Goal: Task Accomplishment & Management: Manage account settings

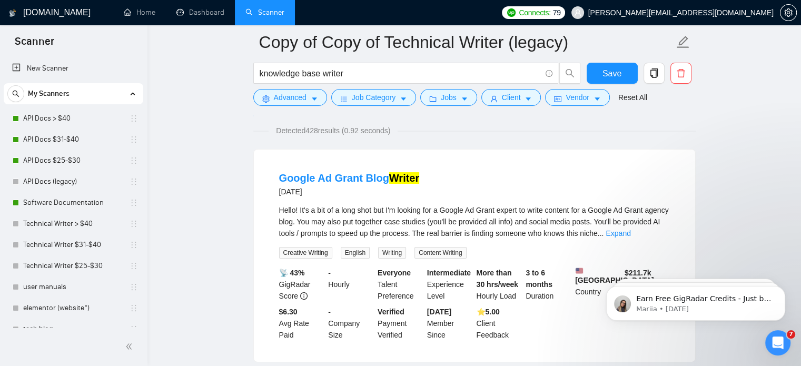
scroll to position [117, 0]
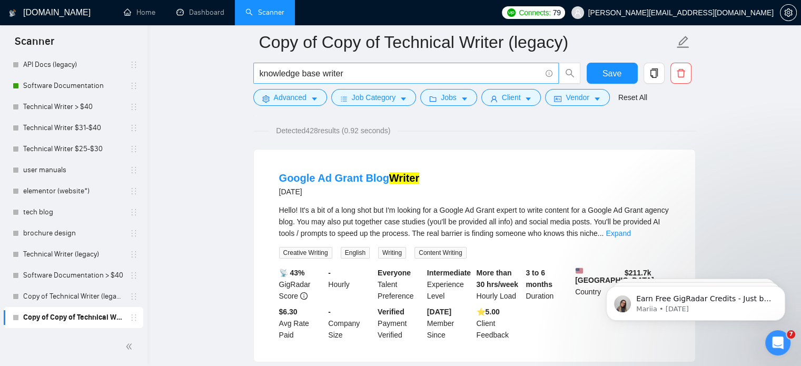
click at [383, 82] on span "knowledge base writer" at bounding box center [405, 73] width 305 height 21
click at [382, 79] on input "knowledge base writer" at bounding box center [400, 73] width 281 height 13
click at [300, 97] on span "Advanced" at bounding box center [290, 98] width 33 height 12
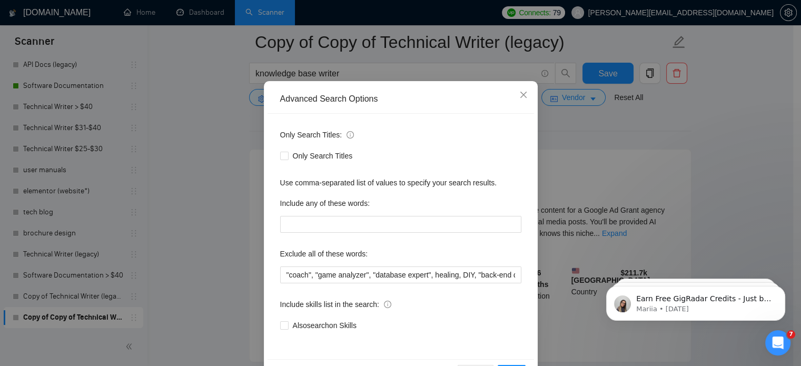
scroll to position [0, 0]
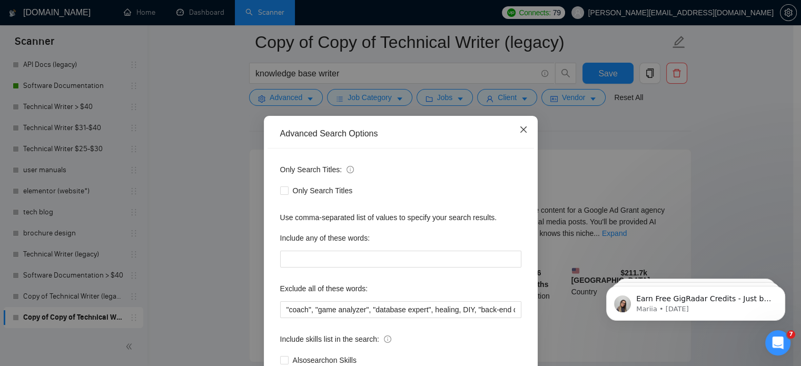
click at [519, 132] on icon "close" at bounding box center [523, 129] width 8 height 8
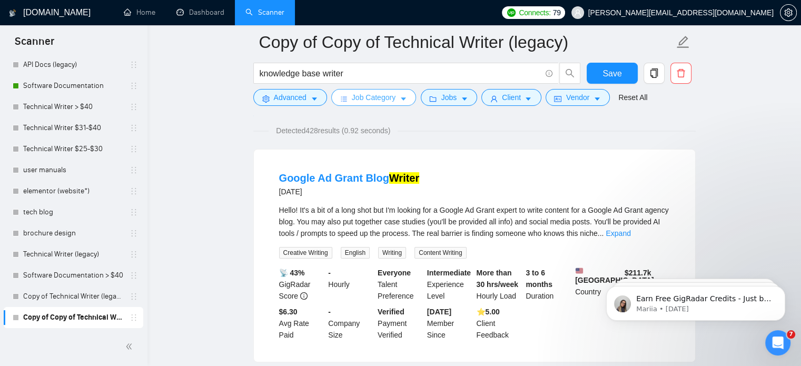
click at [382, 96] on span "Job Category" at bounding box center [374, 98] width 44 height 12
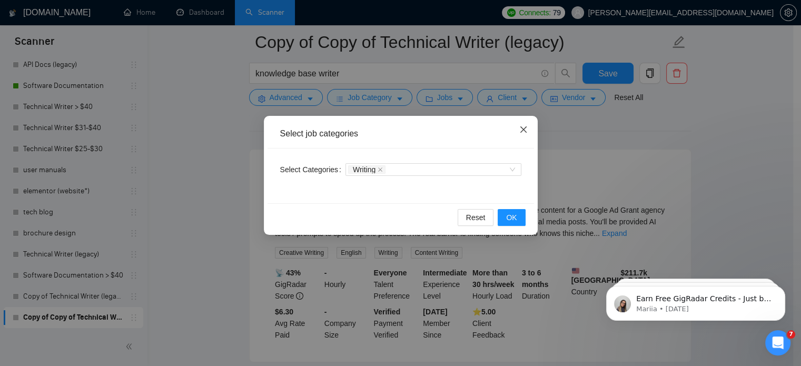
click at [518, 130] on span "Close" at bounding box center [523, 130] width 28 height 28
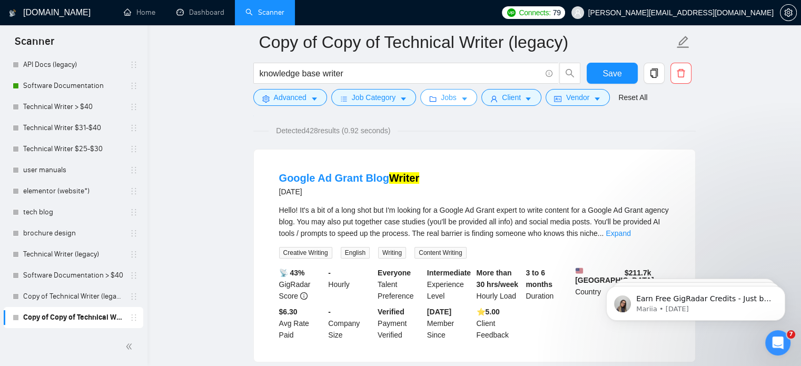
click at [461, 95] on span "caret-down" at bounding box center [464, 99] width 7 height 8
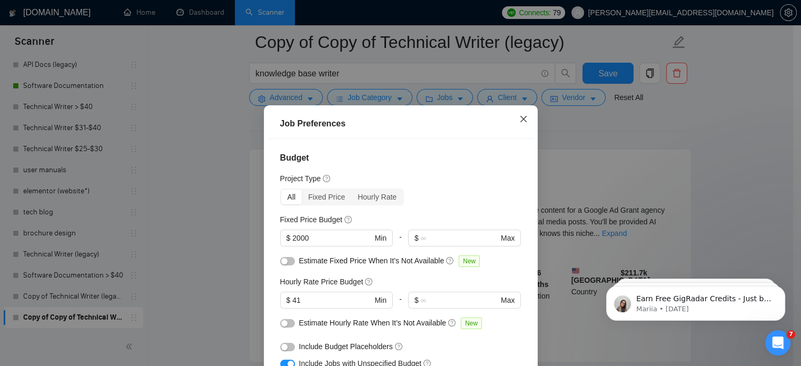
click at [520, 124] on span "Close" at bounding box center [523, 119] width 28 height 28
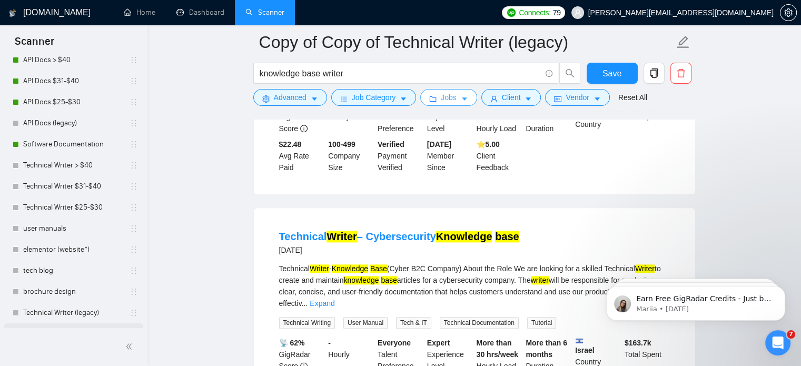
scroll to position [117, 0]
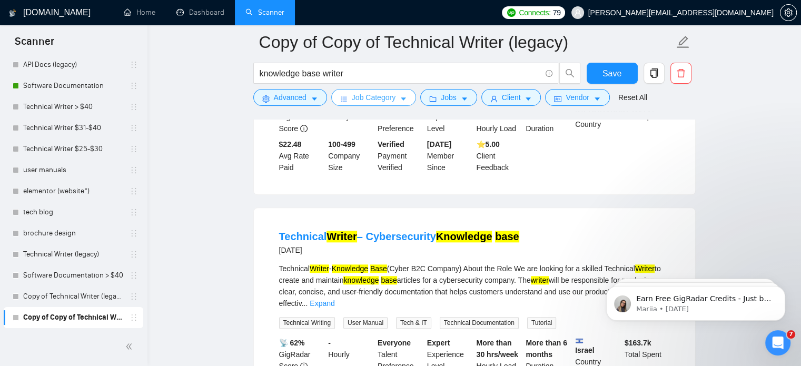
click at [380, 102] on span "Job Category" at bounding box center [374, 98] width 44 height 12
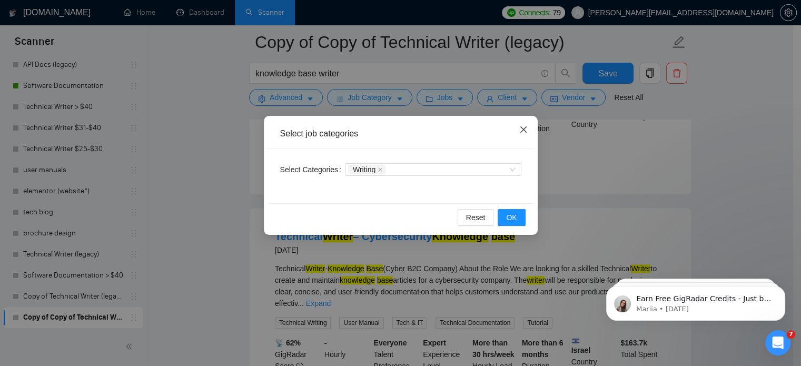
click at [520, 137] on span "Close" at bounding box center [523, 130] width 28 height 28
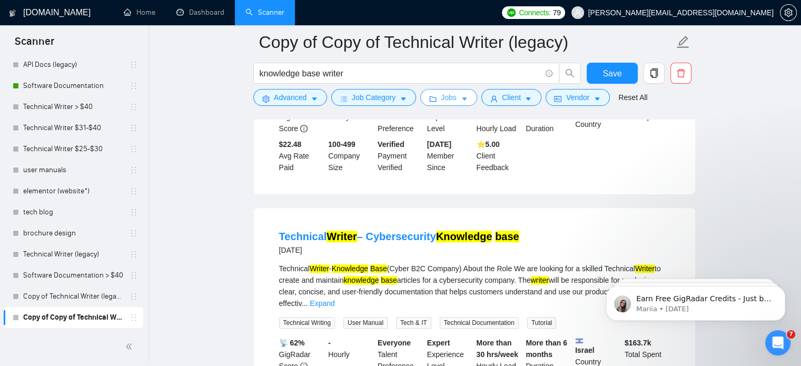
click at [450, 108] on form "Copy of Copy of Technical Writer (legacy) knowledge base writer Save Advanced J…" at bounding box center [474, 68] width 442 height 86
click at [447, 101] on span "Jobs" at bounding box center [449, 98] width 16 height 12
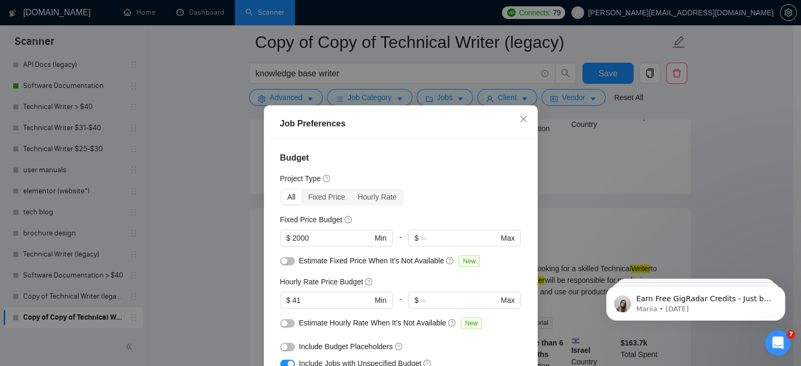
scroll to position [53, 0]
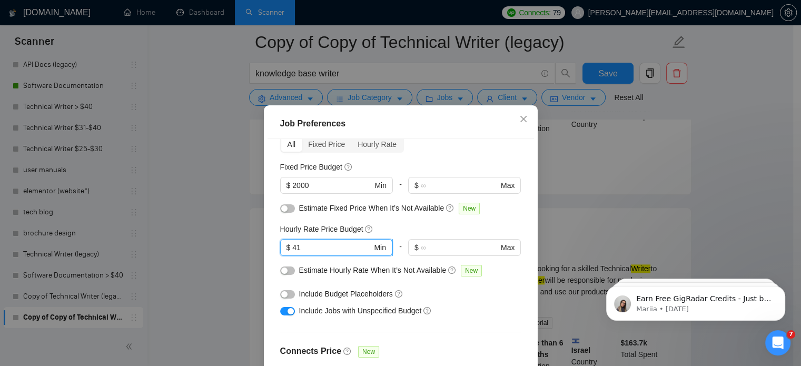
click at [317, 242] on input "41" at bounding box center [332, 248] width 80 height 12
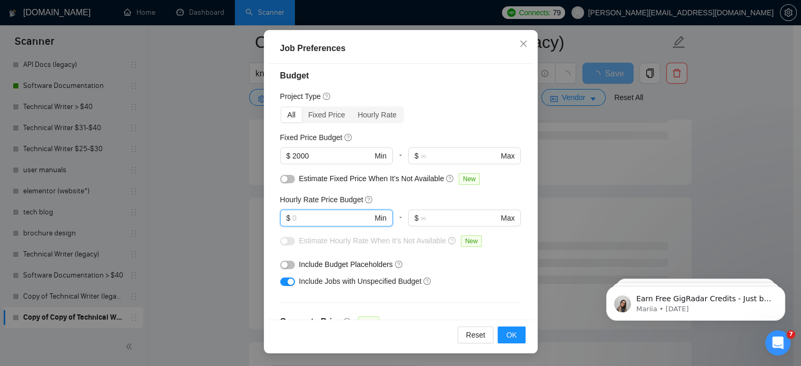
scroll to position [0, 0]
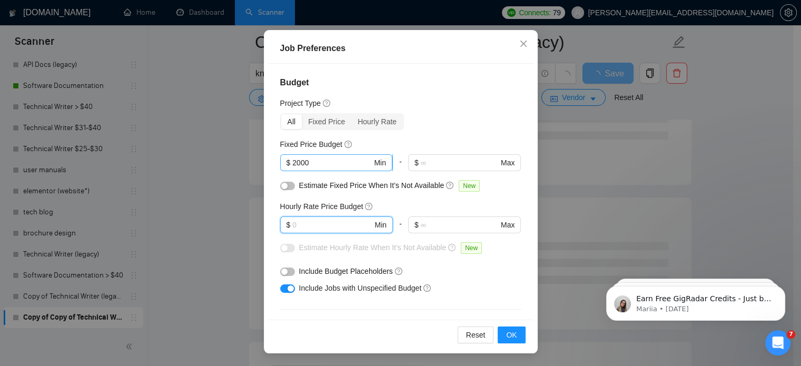
click at [353, 160] on input "2000" at bounding box center [332, 163] width 80 height 12
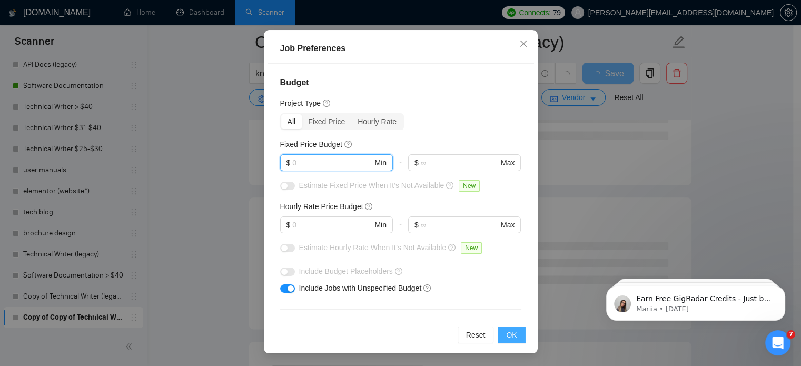
click at [498, 335] on button "OK" at bounding box center [511, 334] width 27 height 17
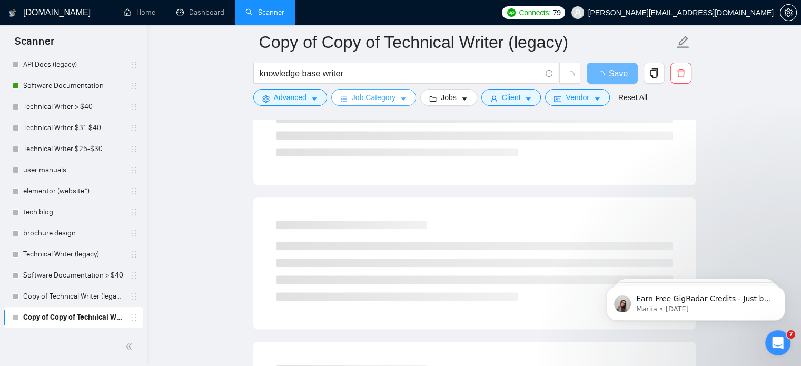
click at [400, 102] on icon "caret-down" at bounding box center [403, 98] width 7 height 7
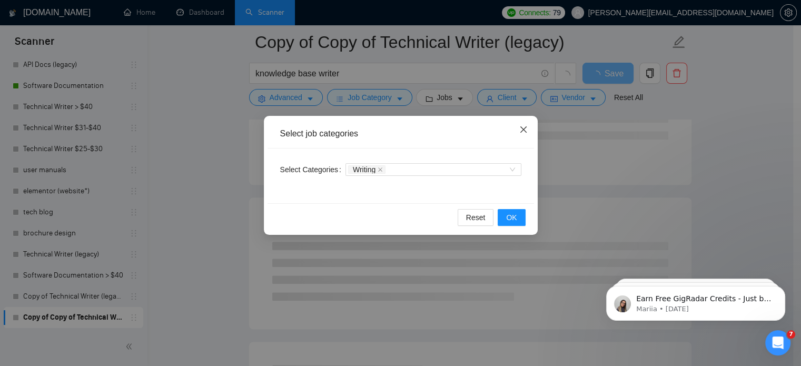
click at [522, 127] on icon "close" at bounding box center [523, 129] width 8 height 8
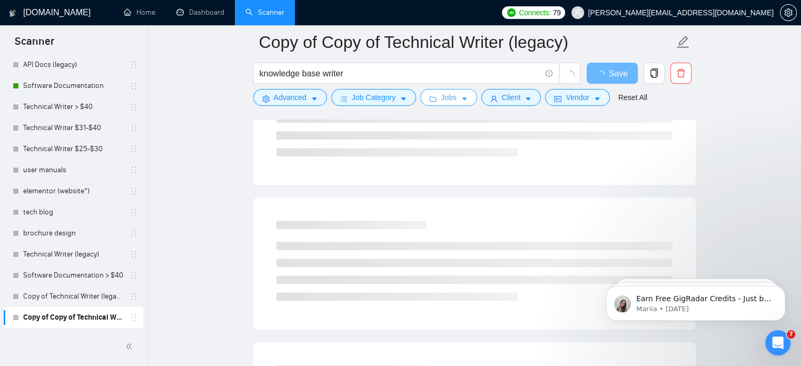
click at [441, 94] on span "Jobs" at bounding box center [449, 98] width 16 height 12
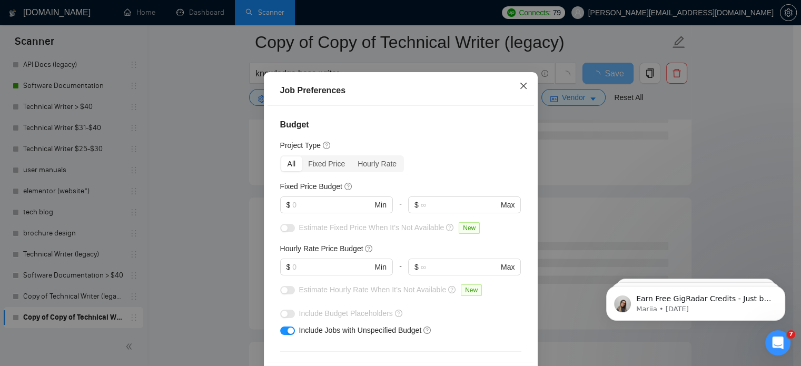
click at [519, 90] on icon "close" at bounding box center [523, 86] width 8 height 8
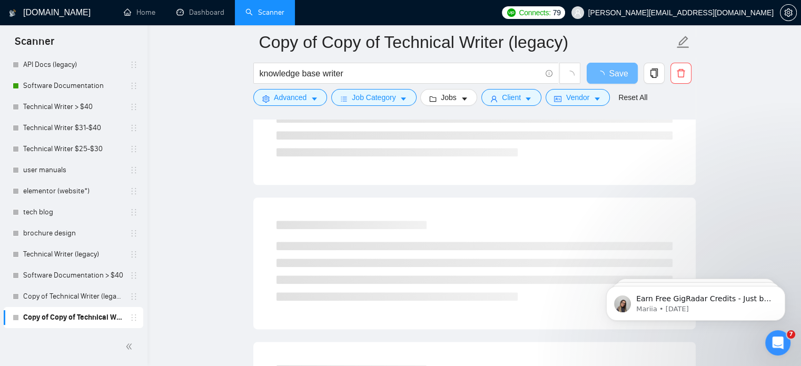
click at [510, 88] on div "knowledge base writer" at bounding box center [417, 76] width 332 height 26
click at [510, 103] on span "Client" at bounding box center [511, 98] width 19 height 12
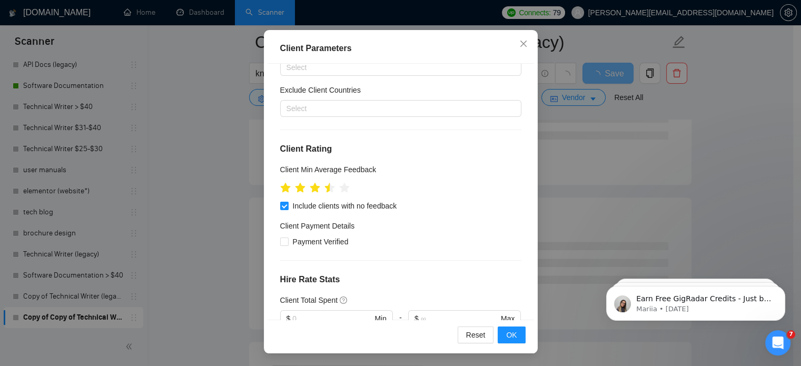
scroll to position [0, 0]
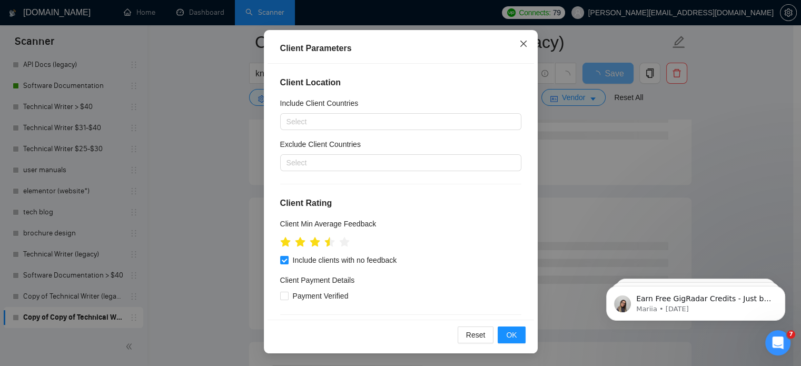
click at [513, 47] on span "Close" at bounding box center [523, 44] width 28 height 28
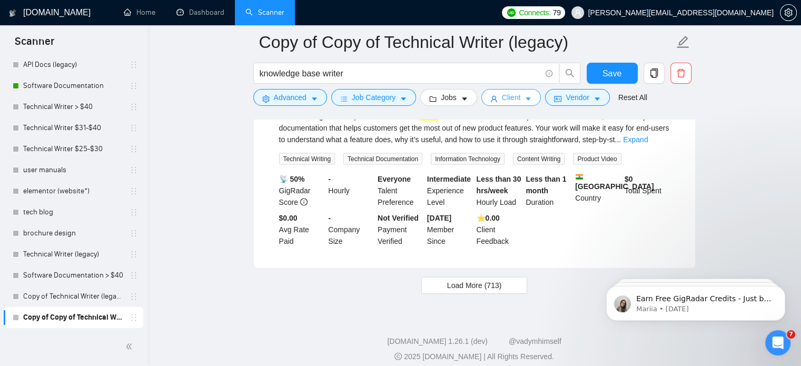
scroll to position [2257, 0]
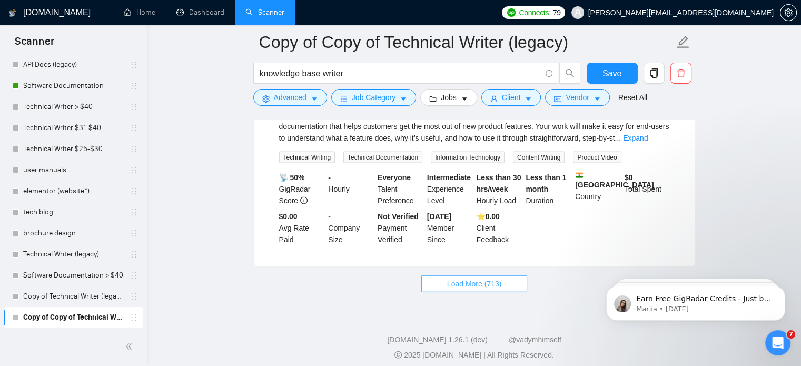
click at [500, 278] on span "Load More (713)" at bounding box center [474, 284] width 55 height 12
click at [497, 106] on form "Copy of Copy of Technical Writer (legacy) knowledge base writer Save Advanced J…" at bounding box center [474, 68] width 442 height 86
click at [495, 93] on button "Client" at bounding box center [511, 97] width 60 height 17
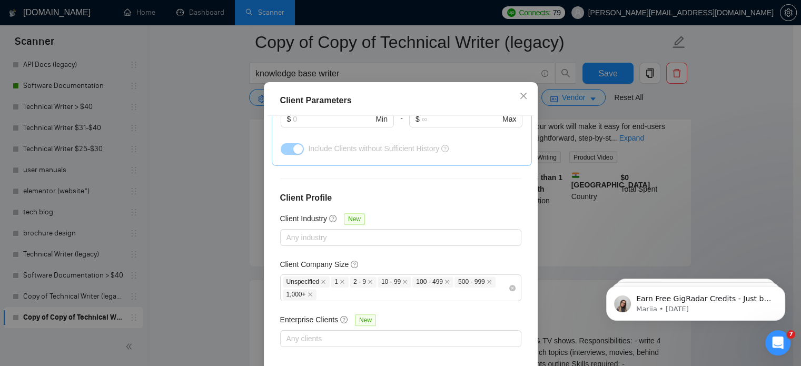
scroll to position [75, 0]
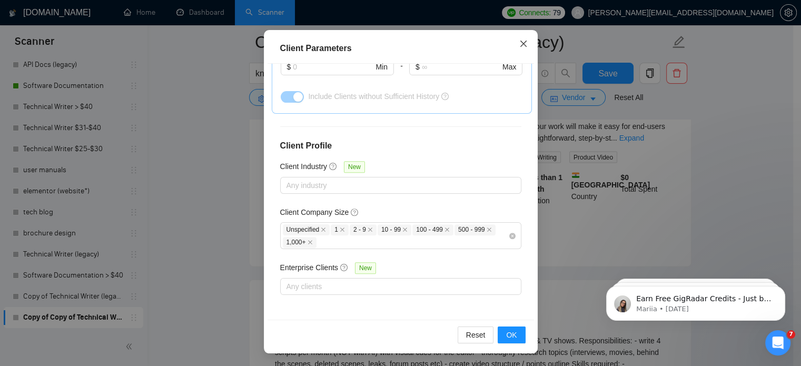
click at [519, 46] on icon "close" at bounding box center [523, 43] width 8 height 8
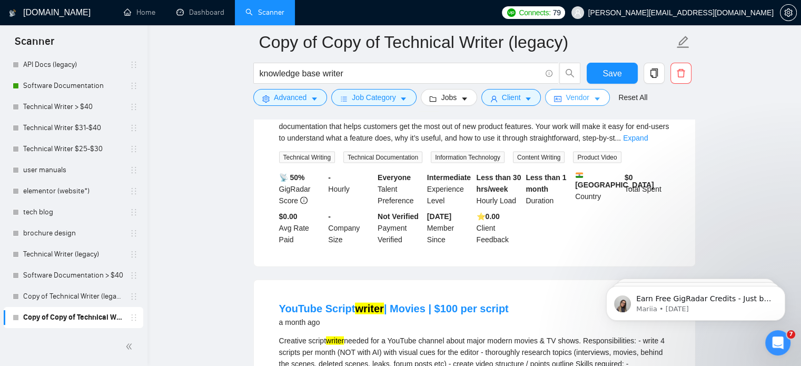
click at [566, 101] on span "Vendor" at bounding box center [576, 98] width 23 height 12
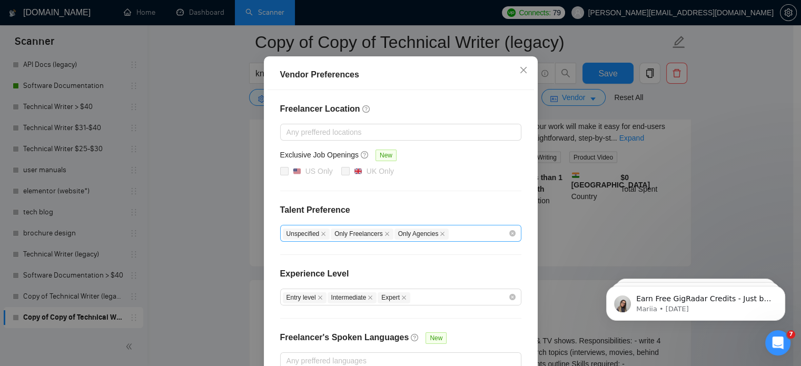
scroll to position [105, 0]
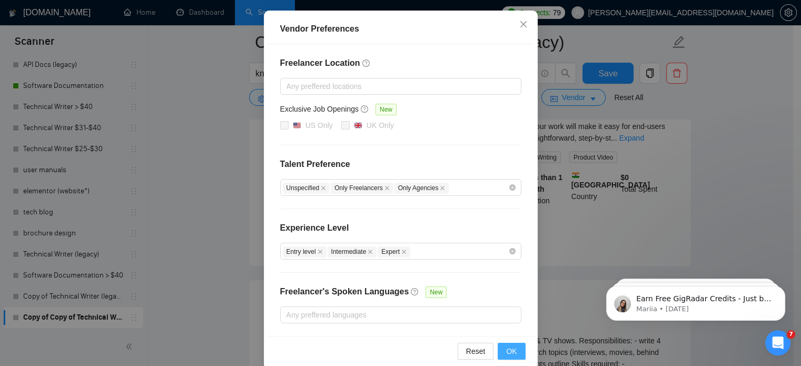
click at [500, 352] on button "OK" at bounding box center [511, 351] width 27 height 17
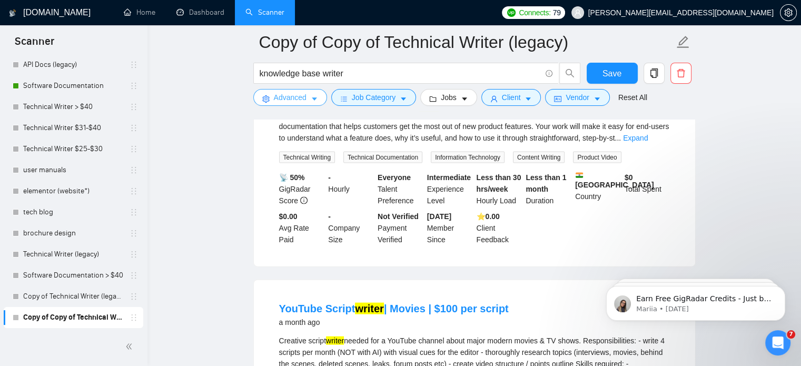
click at [297, 98] on span "Advanced" at bounding box center [290, 98] width 33 height 12
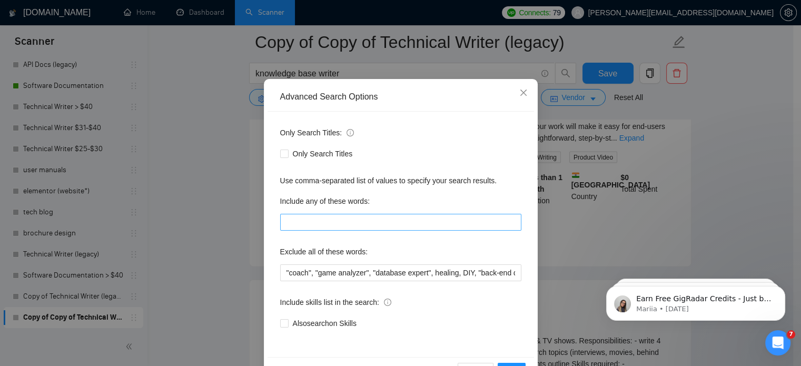
scroll to position [72, 0]
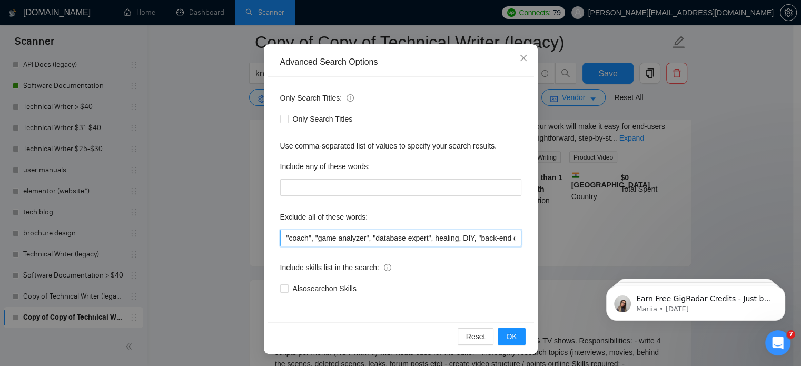
click at [418, 241] on input ""coach", "game analyzer", "database expert", healing, DIY, "back-end developer"…" at bounding box center [400, 238] width 241 height 17
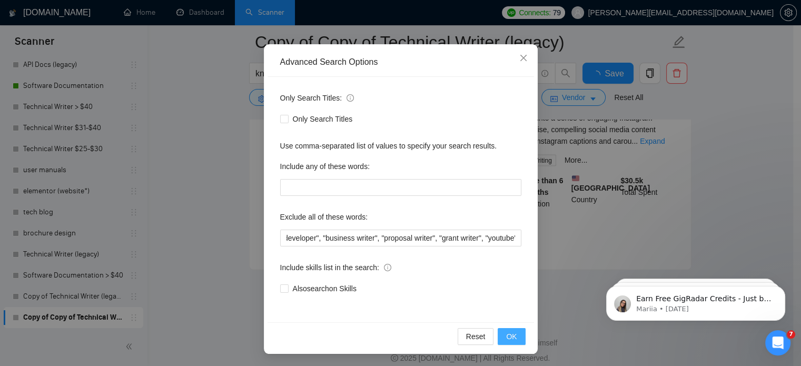
scroll to position [0, 0]
click at [509, 334] on span "OK" at bounding box center [511, 337] width 11 height 12
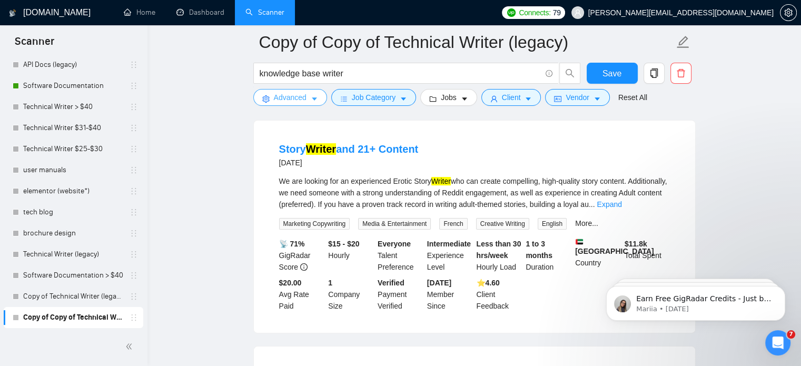
scroll to position [101, 0]
click at [381, 96] on span "Job Category" at bounding box center [374, 98] width 44 height 12
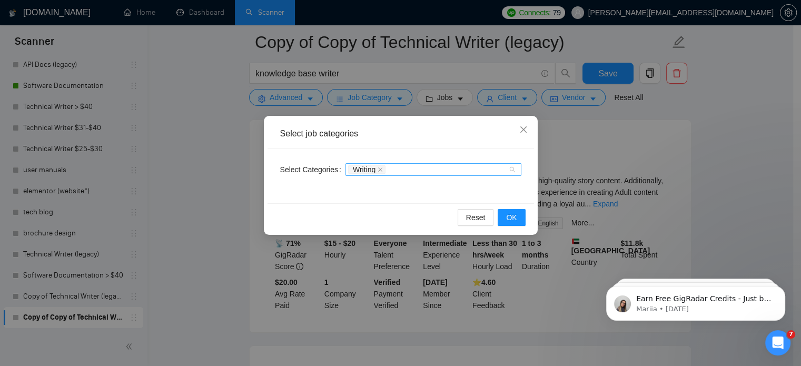
click at [421, 171] on div "Writing" at bounding box center [428, 169] width 160 height 11
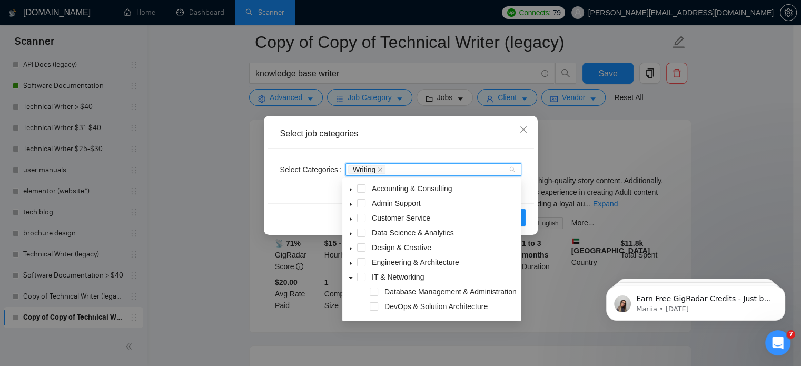
click at [461, 143] on div "Select job categories" at bounding box center [400, 134] width 266 height 29
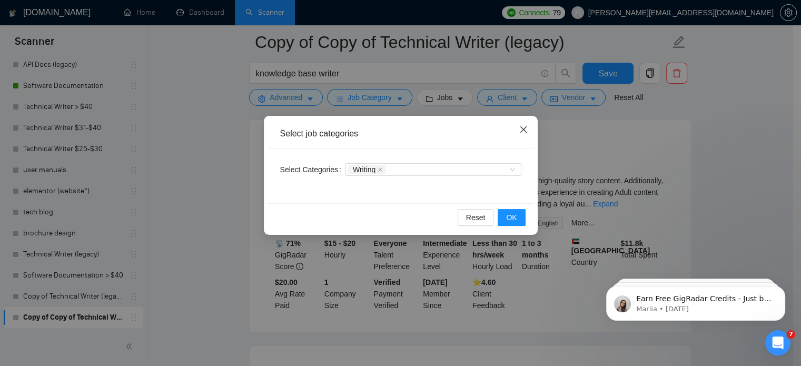
click at [524, 127] on icon "close" at bounding box center [523, 129] width 8 height 8
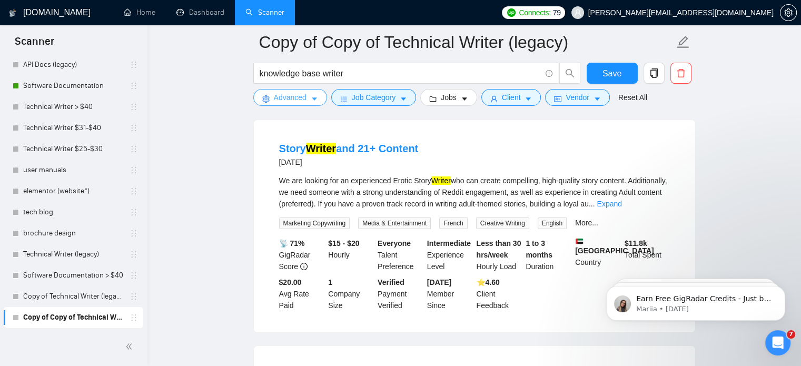
click at [308, 103] on button "Advanced" at bounding box center [290, 97] width 74 height 17
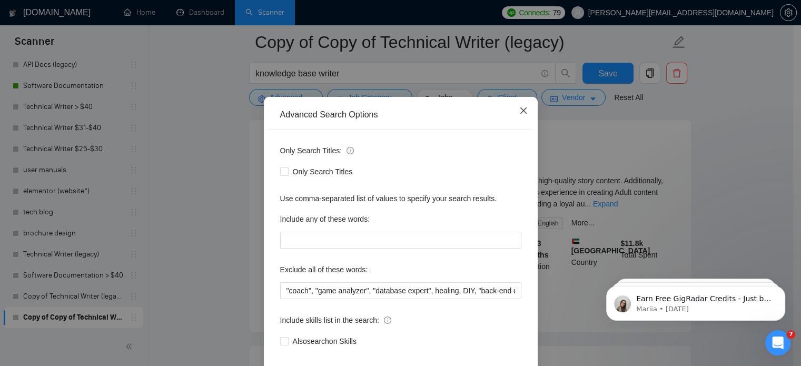
click at [519, 115] on icon "close" at bounding box center [523, 110] width 8 height 8
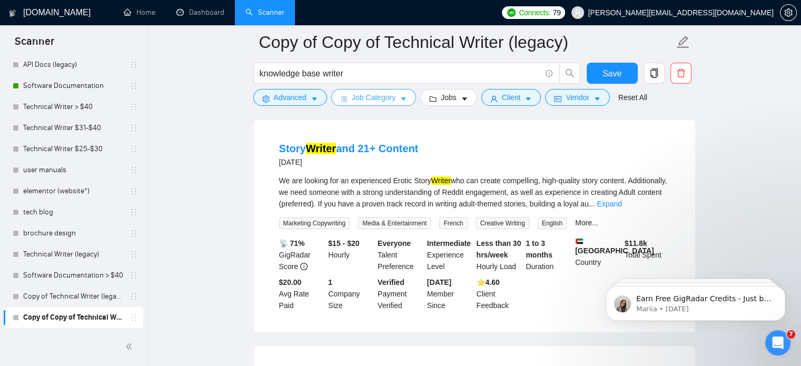
click at [355, 95] on span "Job Category" at bounding box center [374, 98] width 44 height 12
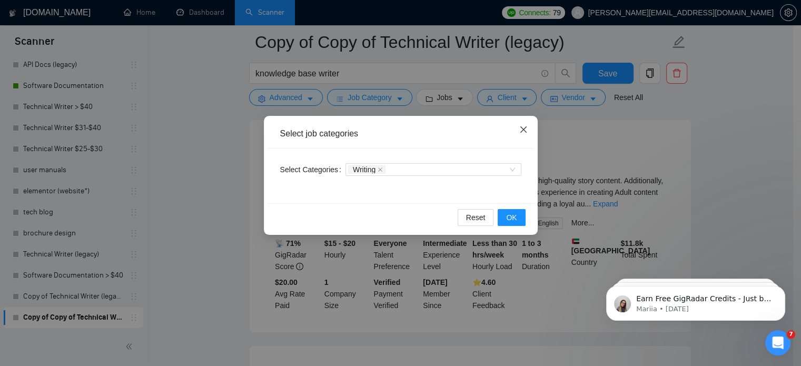
click at [536, 130] on span "Close" at bounding box center [523, 130] width 28 height 28
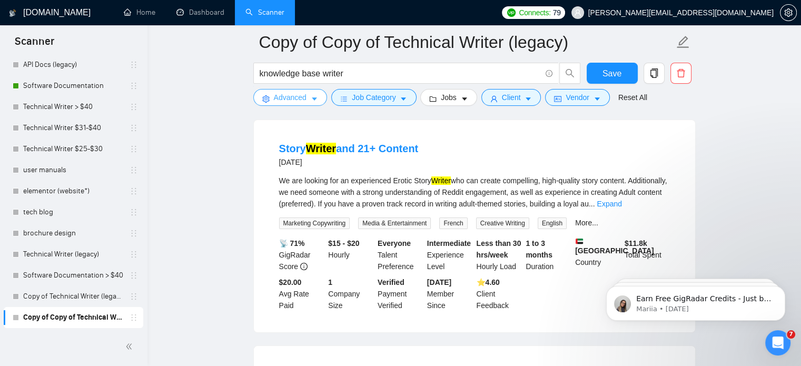
click at [304, 96] on span "Advanced" at bounding box center [290, 98] width 33 height 12
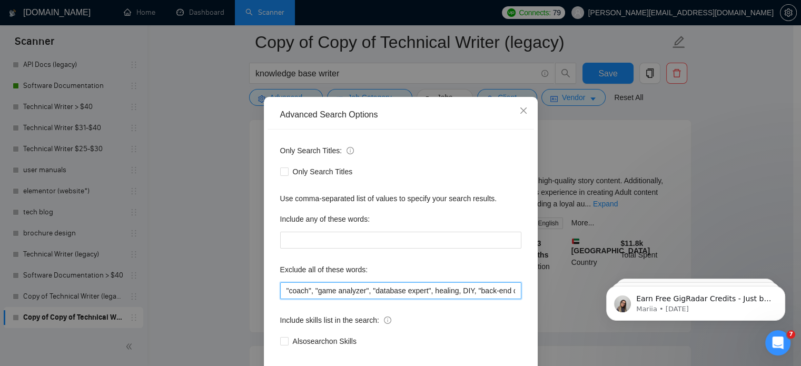
click at [482, 299] on input ""coach", "game analyzer", "database expert", healing, DIY, "back-end developer"…" at bounding box center [400, 290] width 241 height 17
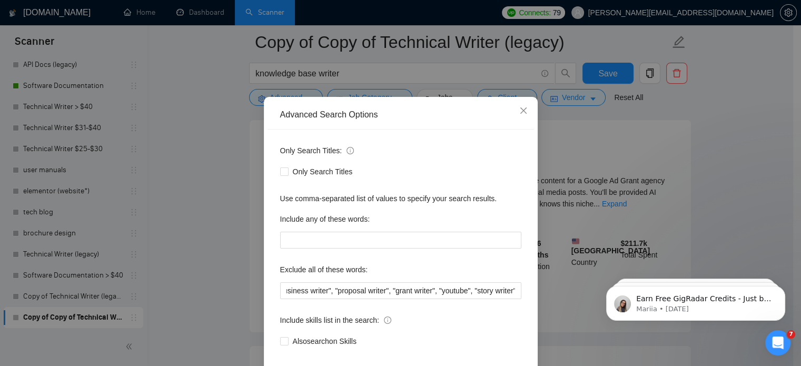
scroll to position [0, 0]
click at [507, 273] on div "Only Search Titles: Only Search Titles Use comma-separated list of values to sp…" at bounding box center [400, 252] width 266 height 245
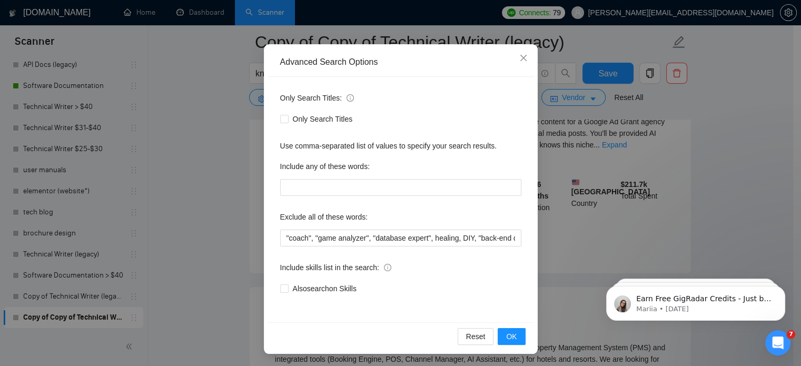
scroll to position [164, 0]
click at [511, 339] on span "OK" at bounding box center [511, 337] width 11 height 12
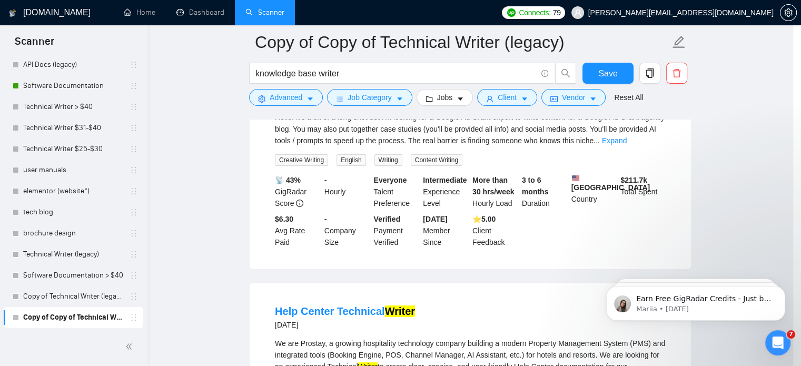
scroll to position [19, 0]
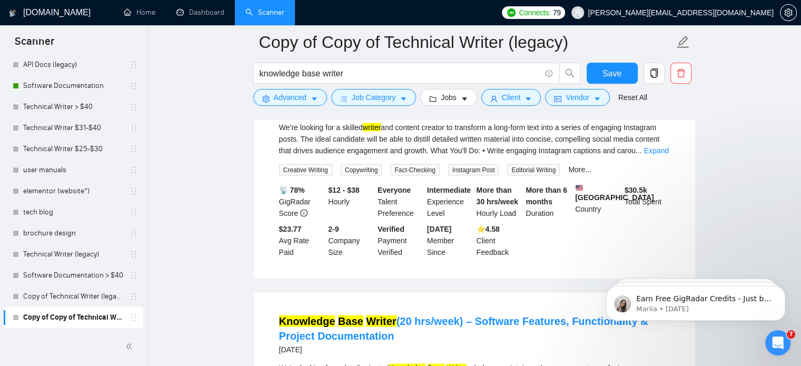
scroll to position [2043, 0]
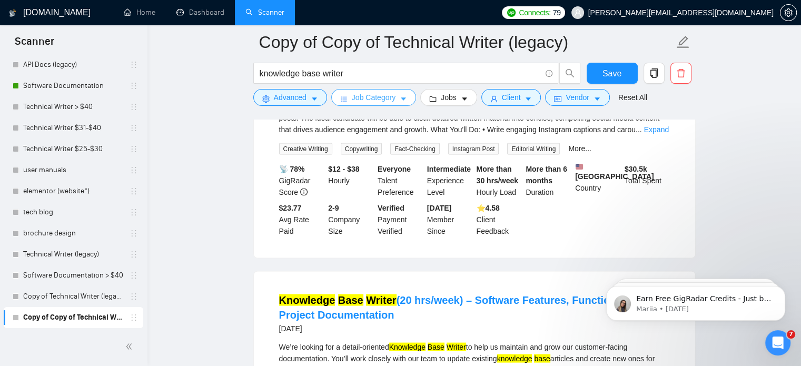
click at [375, 100] on span "Job Category" at bounding box center [374, 98] width 44 height 12
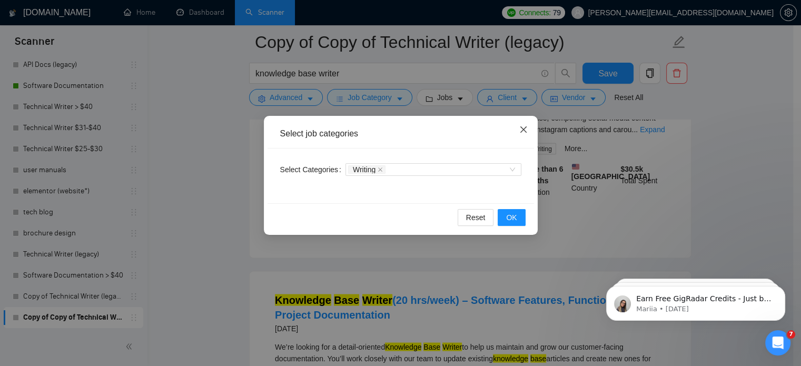
click at [523, 129] on icon "close" at bounding box center [523, 129] width 8 height 8
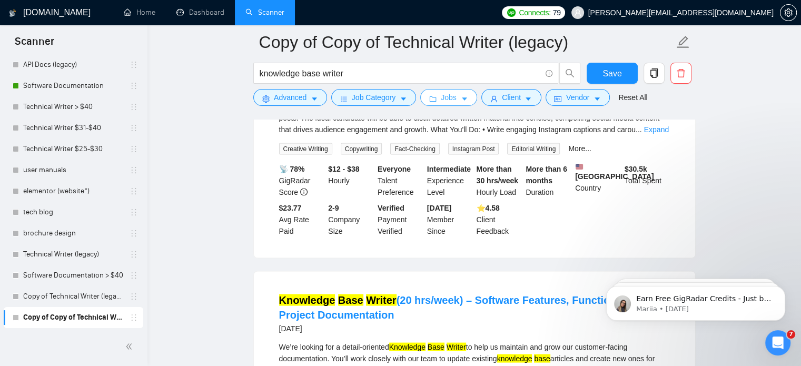
click at [441, 98] on span "Jobs" at bounding box center [449, 98] width 16 height 12
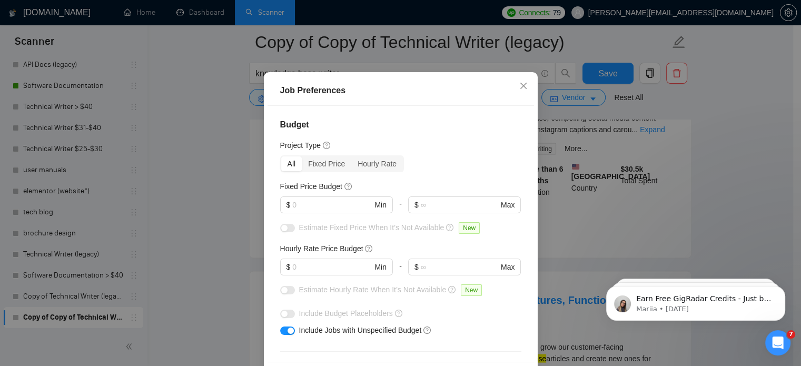
click at [594, 247] on div "Job Preferences Budget Project Type All Fixed Price Hourly Rate Fixed Price Bud…" at bounding box center [400, 183] width 801 height 366
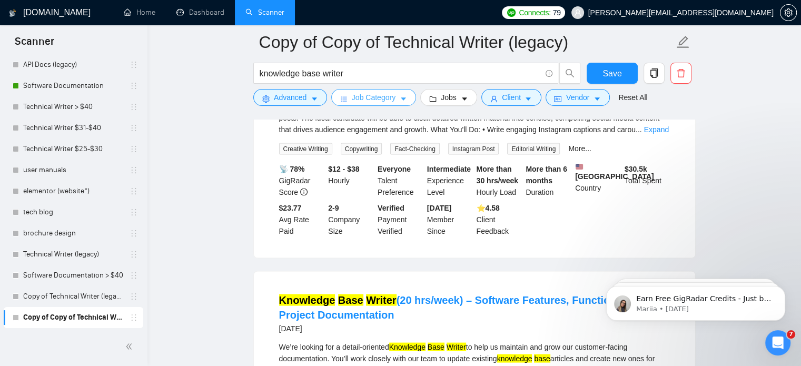
click at [377, 103] on span "Job Category" at bounding box center [374, 98] width 44 height 12
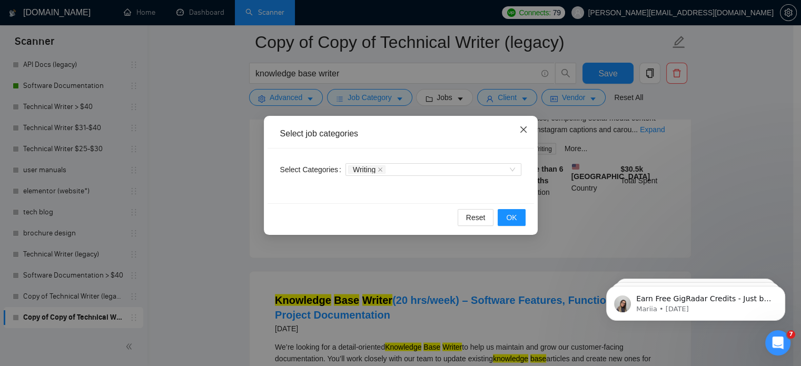
click at [523, 128] on icon "close" at bounding box center [523, 129] width 8 height 8
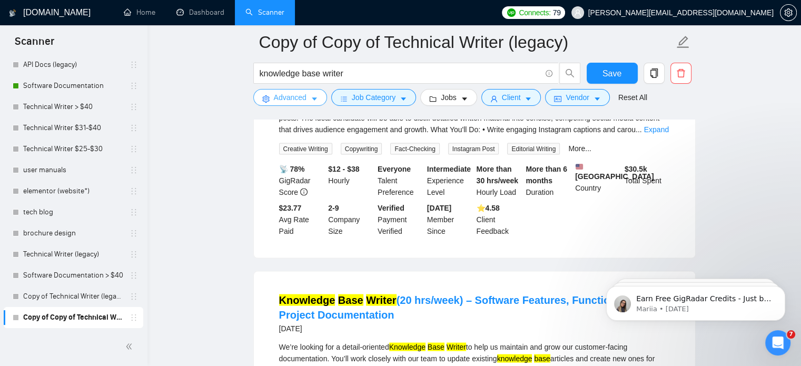
click at [305, 105] on button "Advanced" at bounding box center [290, 97] width 74 height 17
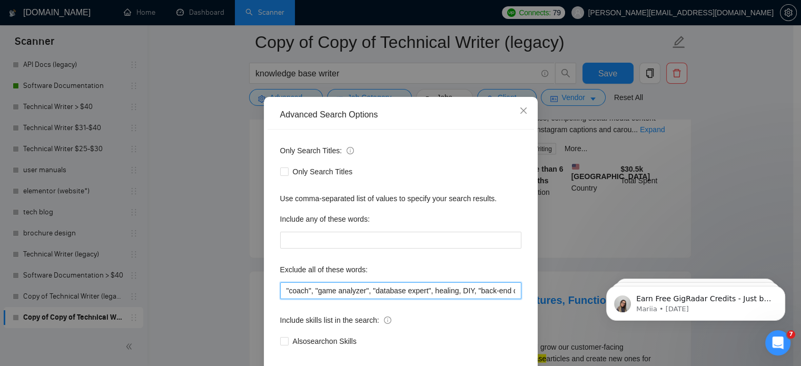
click at [475, 299] on input ""coach", "game analyzer", "database expert", healing, DIY, "back-end developer"…" at bounding box center [400, 290] width 241 height 17
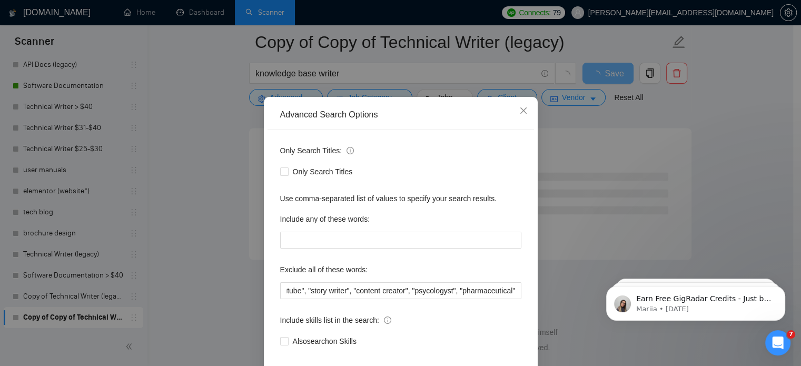
scroll to position [0, 0]
click at [795, 323] on body "Earn Free GigRadar Credits - Just by Sharing Your Story! 💬 Want more credits fo…" at bounding box center [695, 300] width 202 height 65
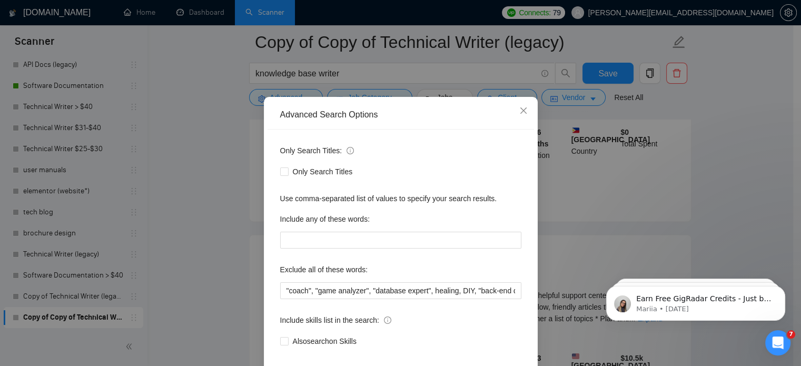
click at [787, 321] on body "Earn Free GigRadar Credits - Just by Sharing Your Story! 💬 Want more credits fo…" at bounding box center [695, 300] width 202 height 65
click at [793, 266] on html "Earn Free GigRadar Credits - Just by Sharing Your Story! 💬 Want more credits fo…" at bounding box center [695, 301] width 211 height 74
drag, startPoint x: 768, startPoint y: 151, endPoint x: 763, endPoint y: 320, distance: 169.1
click at [763, 320] on html "Earn Free GigRadar Credits - Just by Sharing Your Story! 💬 Want more credits fo…" at bounding box center [695, 240] width 211 height 196
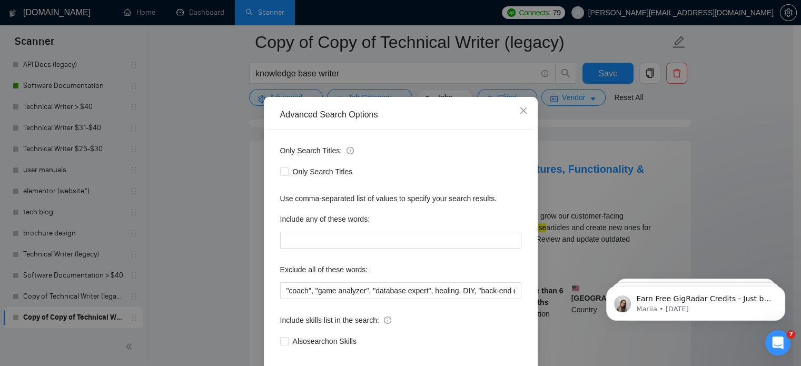
click at [511, 282] on div "Exclude all of these words:" at bounding box center [400, 271] width 241 height 21
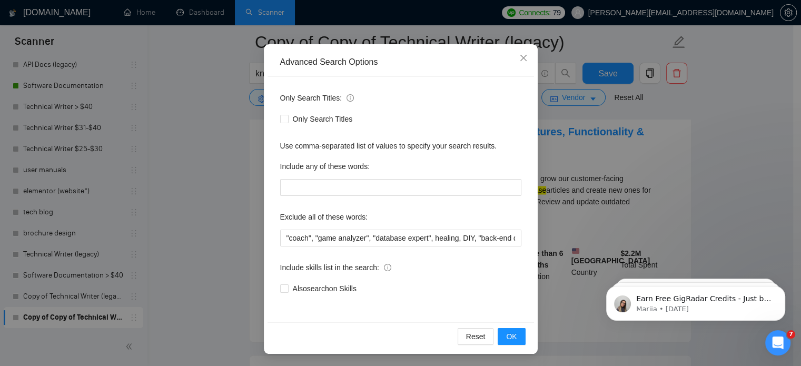
scroll to position [1774, 0]
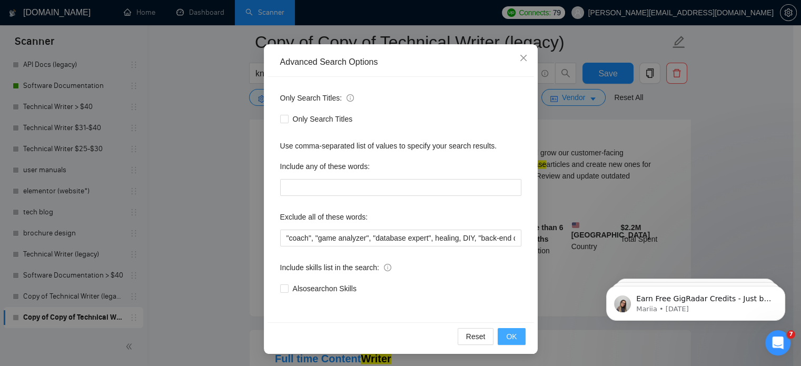
click at [506, 337] on span "OK" at bounding box center [511, 337] width 11 height 12
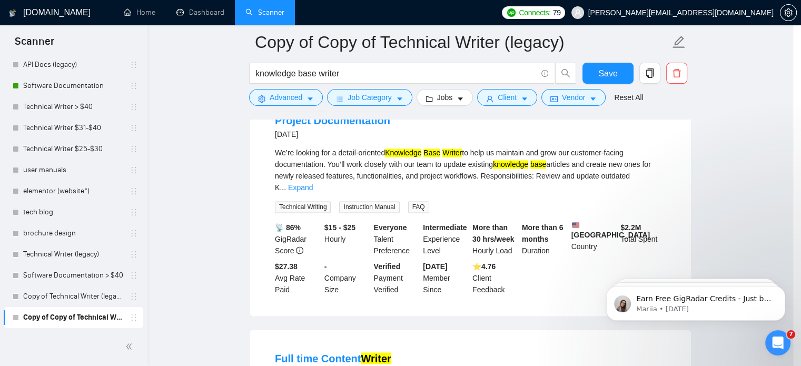
scroll to position [19, 0]
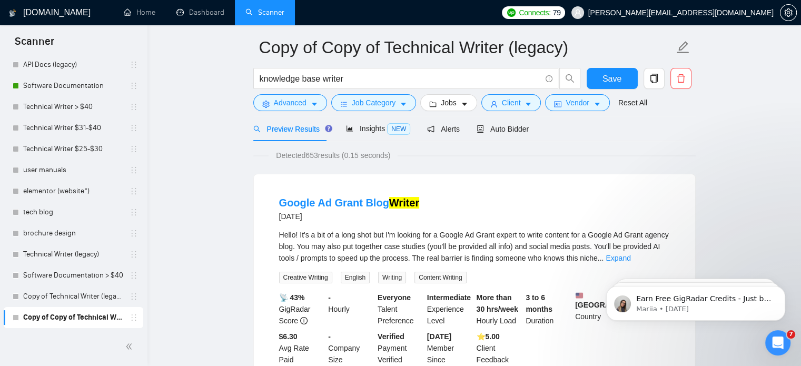
scroll to position [0, 0]
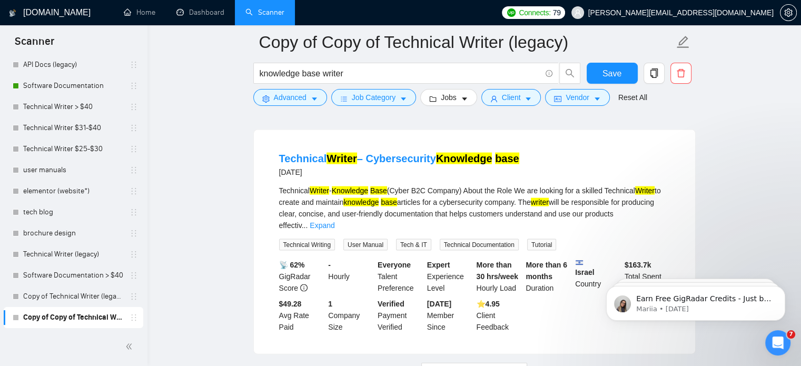
scroll to position [2211, 0]
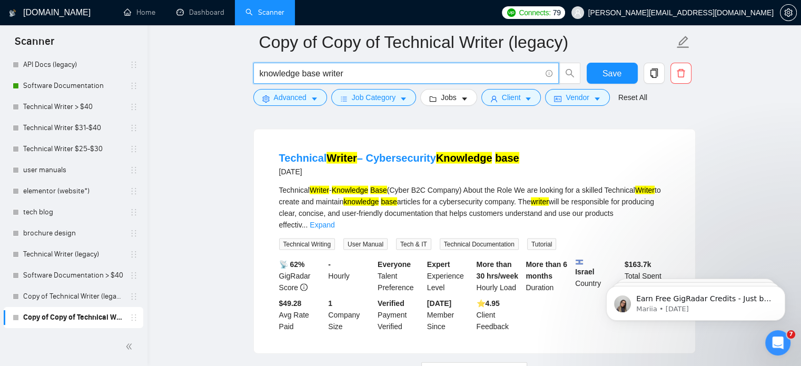
click at [392, 74] on input "knowledge base writer" at bounding box center [400, 73] width 281 height 13
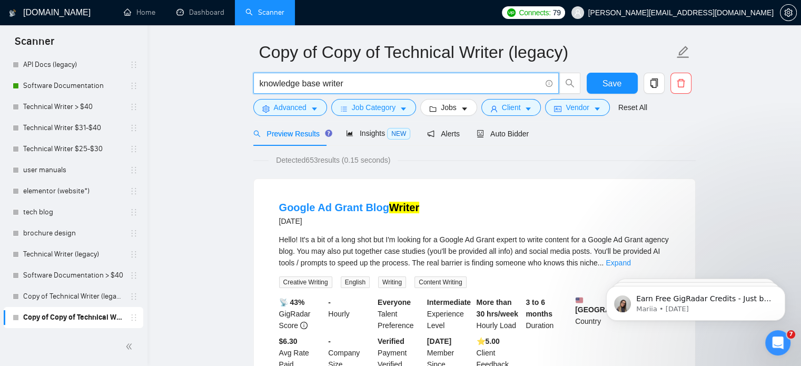
scroll to position [0, 0]
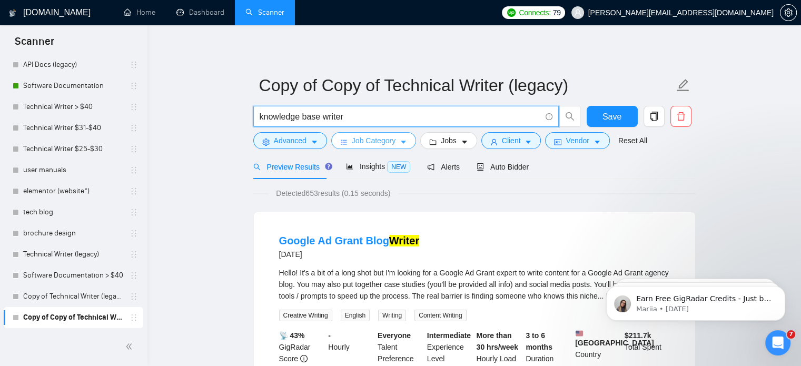
click at [389, 146] on span "Job Category" at bounding box center [374, 141] width 44 height 12
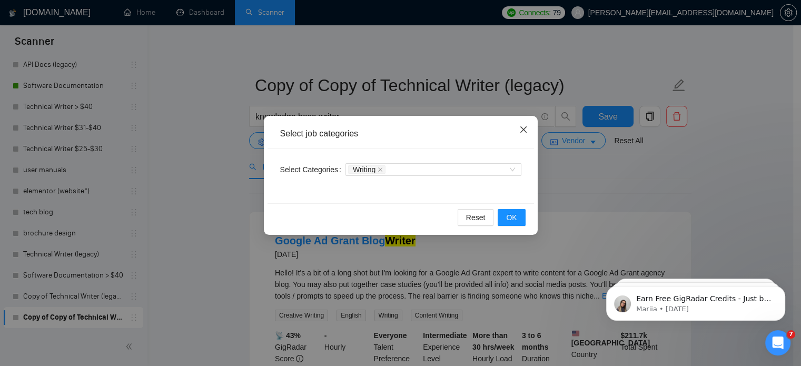
click at [518, 132] on span "Close" at bounding box center [523, 130] width 28 height 28
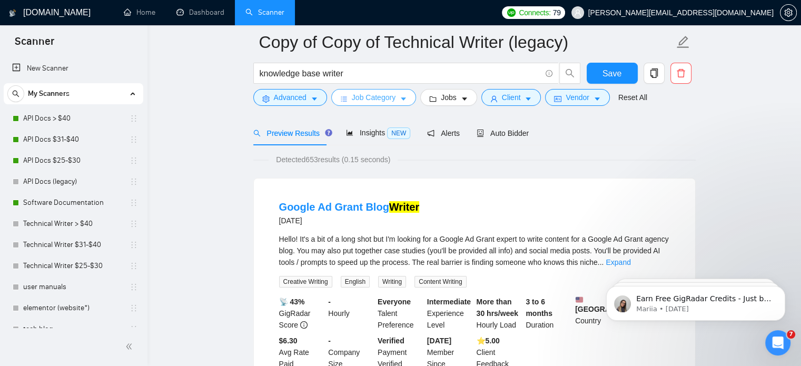
scroll to position [53, 0]
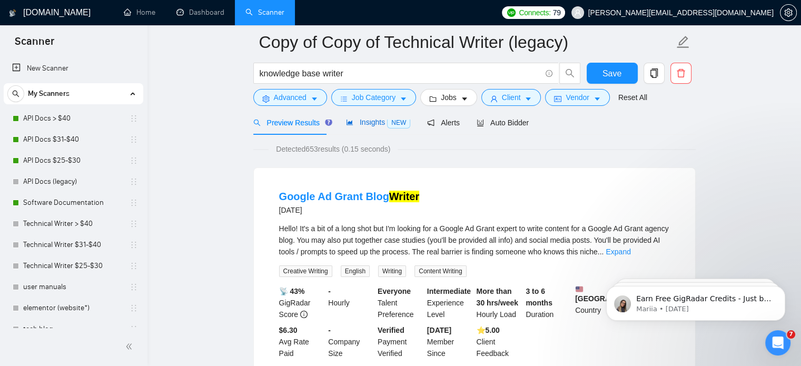
click at [395, 121] on span "NEW" at bounding box center [398, 123] width 23 height 12
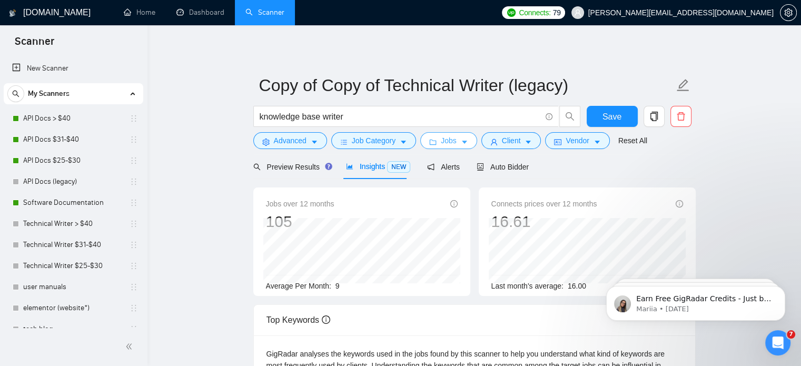
click at [454, 141] on button "Jobs" at bounding box center [448, 140] width 57 height 17
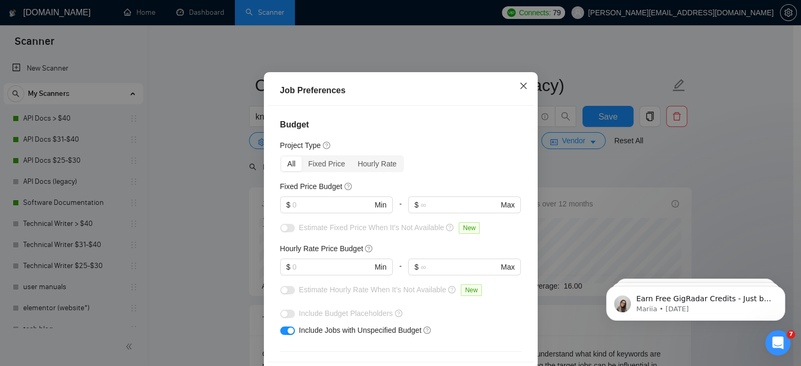
click at [519, 90] on icon "close" at bounding box center [523, 86] width 8 height 8
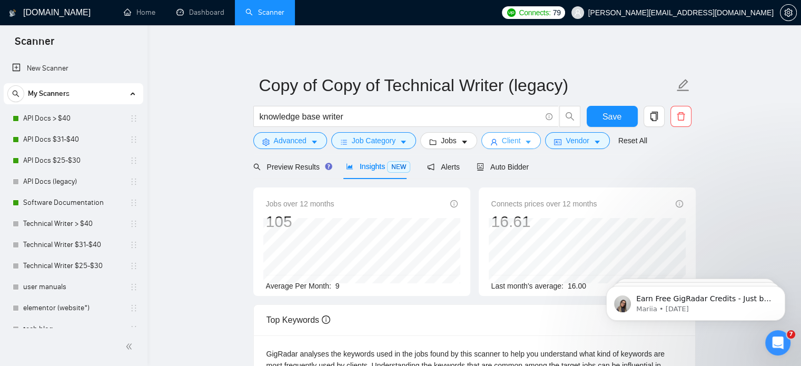
click at [513, 145] on span "Client" at bounding box center [511, 141] width 19 height 12
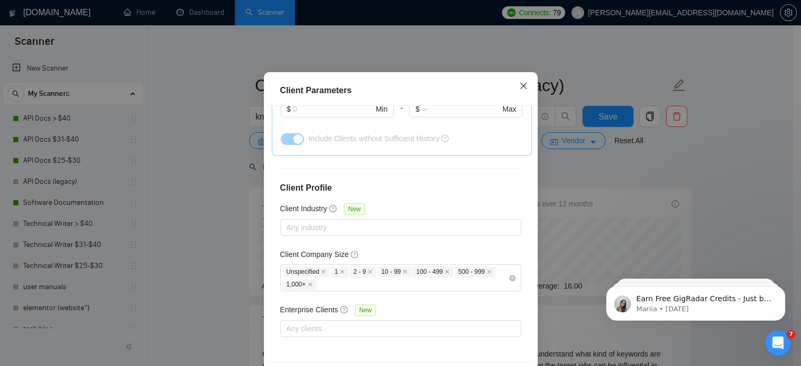
click at [521, 89] on icon "close" at bounding box center [523, 86] width 6 height 6
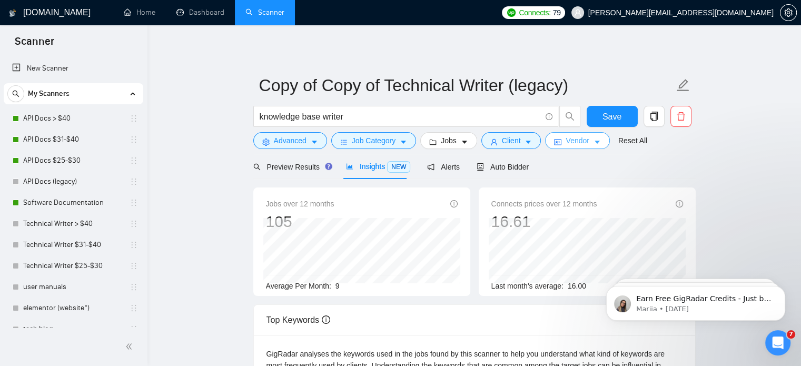
click at [573, 135] on span "Vendor" at bounding box center [576, 141] width 23 height 12
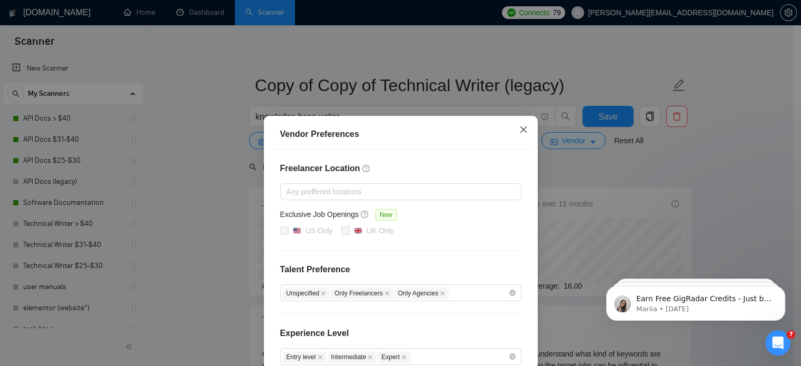
click at [523, 132] on span "Close" at bounding box center [523, 130] width 28 height 28
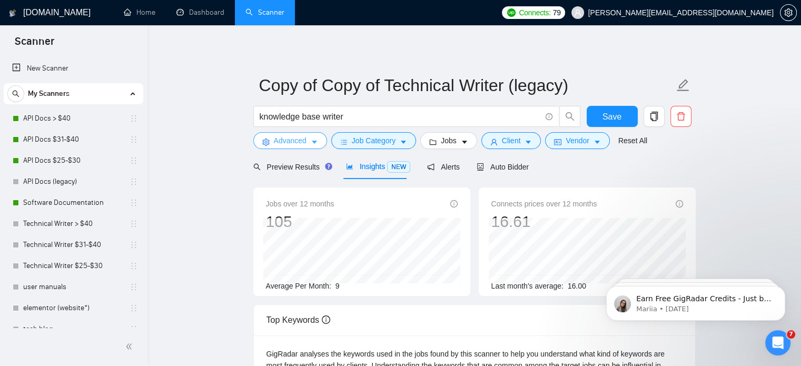
click at [318, 142] on button "Advanced" at bounding box center [290, 140] width 74 height 17
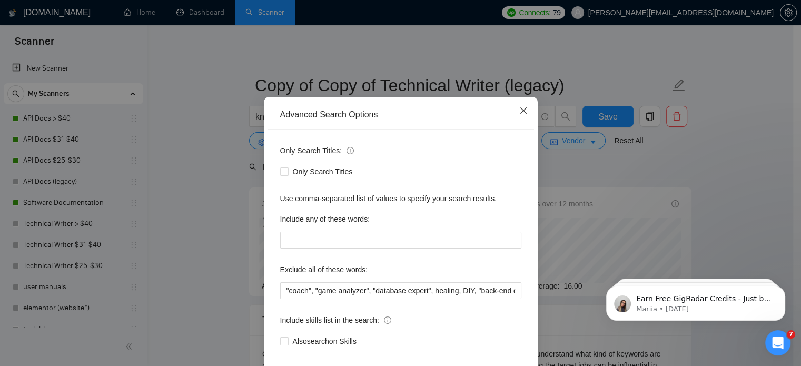
click at [519, 115] on icon "close" at bounding box center [523, 110] width 8 height 8
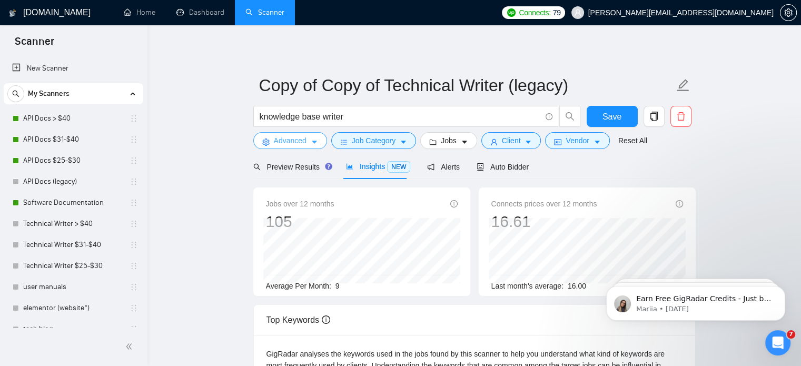
click at [305, 143] on span "Advanced" at bounding box center [290, 141] width 33 height 12
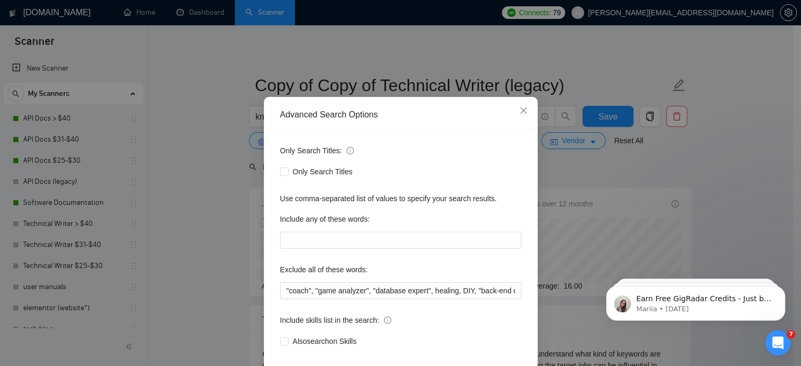
scroll to position [72, 0]
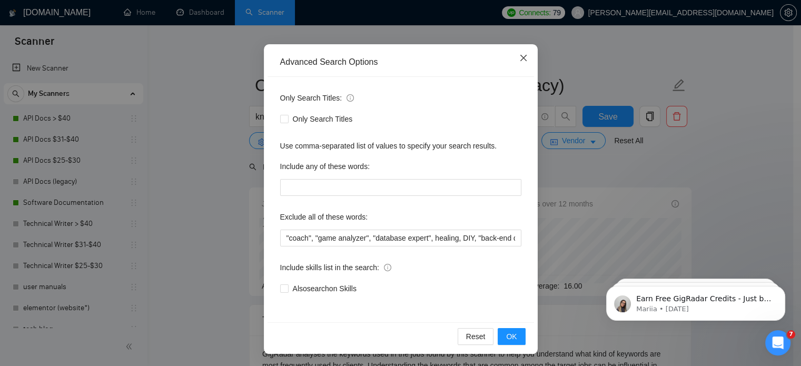
click at [519, 67] on span "Close" at bounding box center [523, 58] width 28 height 28
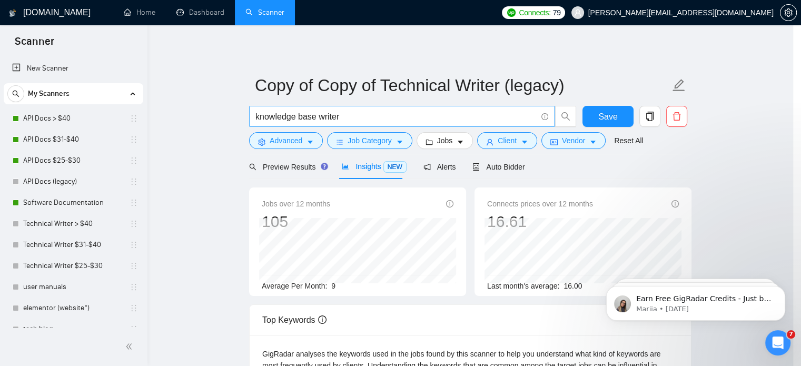
scroll to position [19, 0]
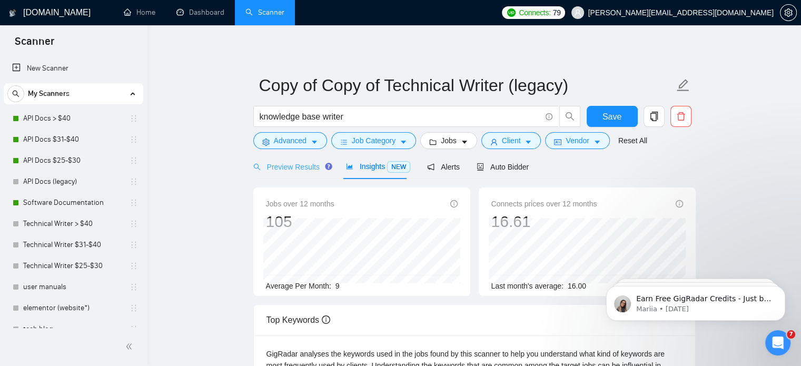
click at [295, 159] on div "Preview Results" at bounding box center [291, 166] width 76 height 25
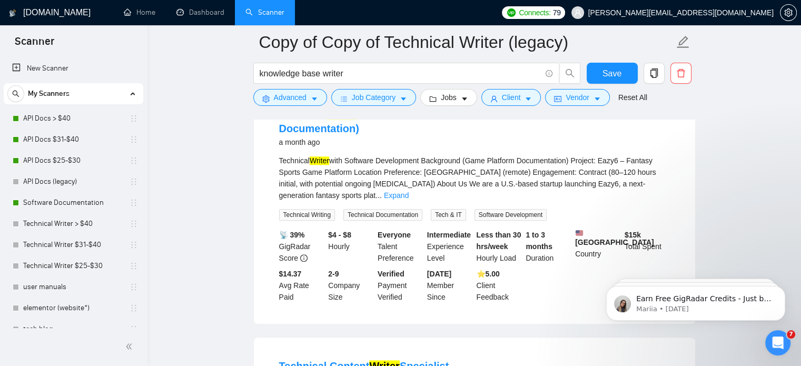
scroll to position [1053, 0]
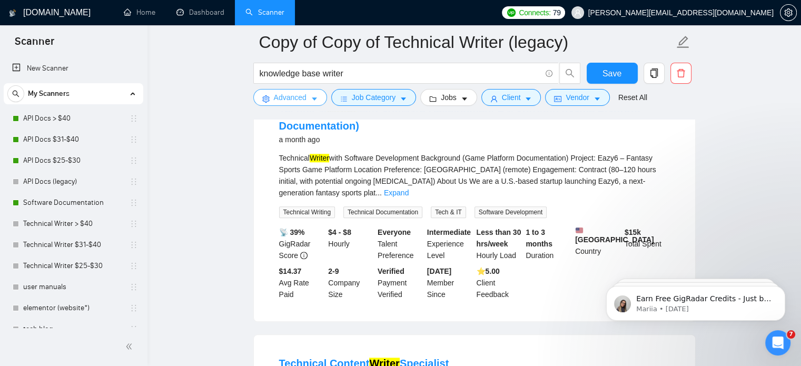
click at [287, 96] on span "Advanced" at bounding box center [290, 98] width 33 height 12
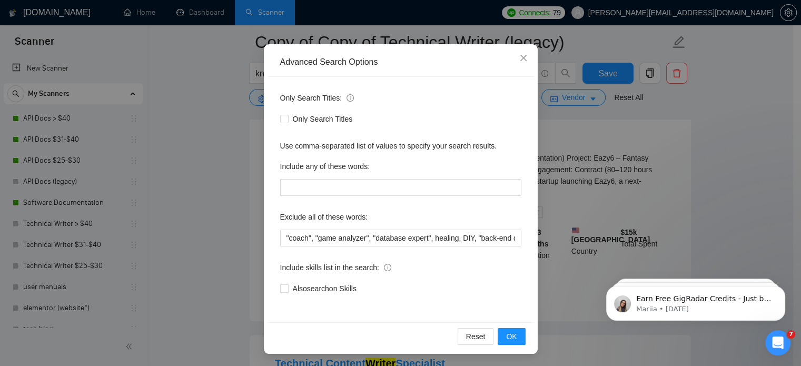
scroll to position [0, 0]
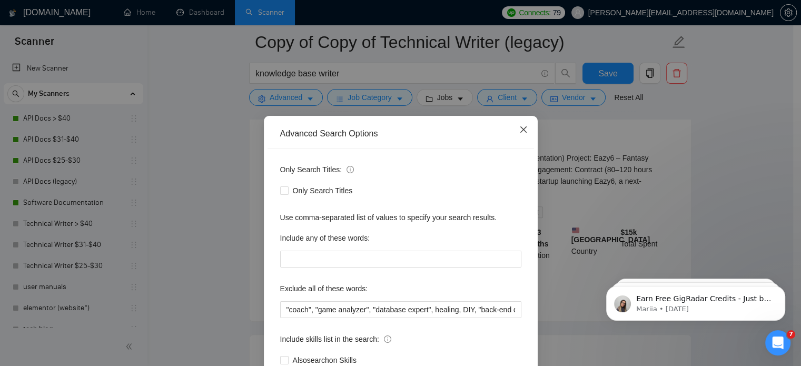
click at [521, 134] on icon "close" at bounding box center [523, 129] width 8 height 8
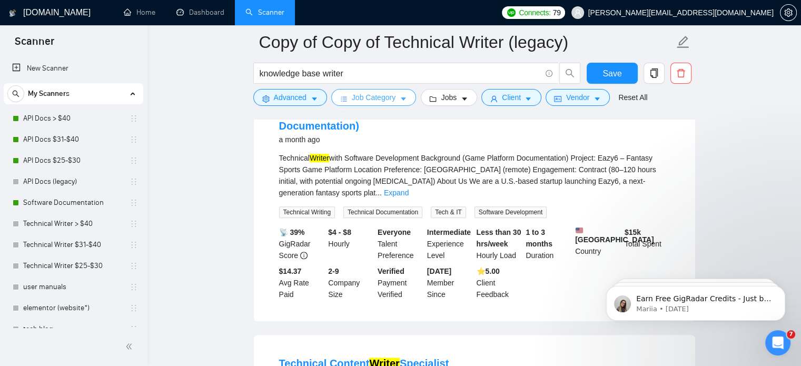
click at [367, 100] on span "Job Category" at bounding box center [374, 98] width 44 height 12
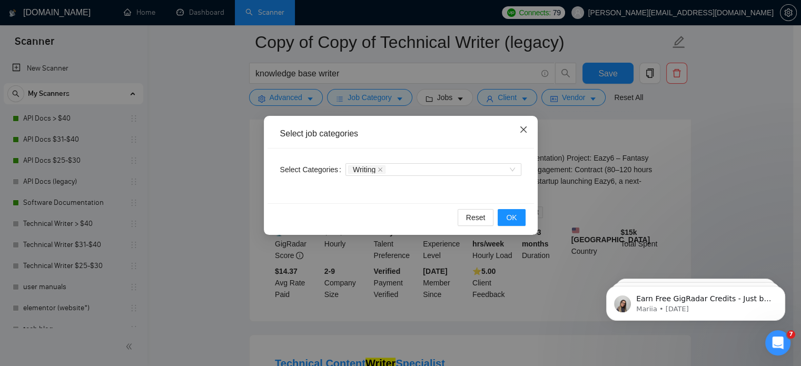
click at [524, 132] on icon "close" at bounding box center [523, 129] width 6 height 6
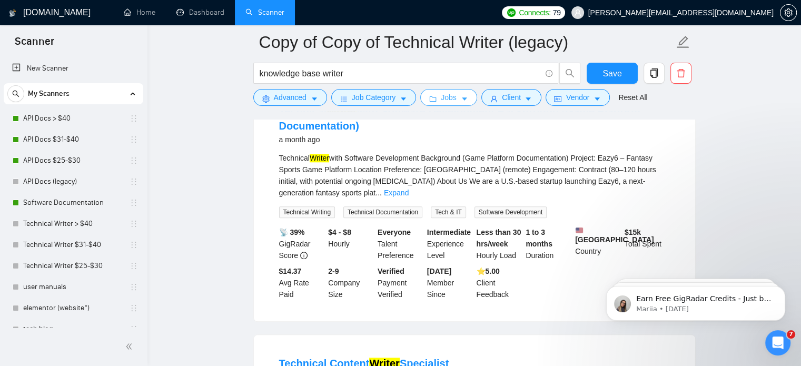
click at [448, 103] on button "Jobs" at bounding box center [448, 97] width 57 height 17
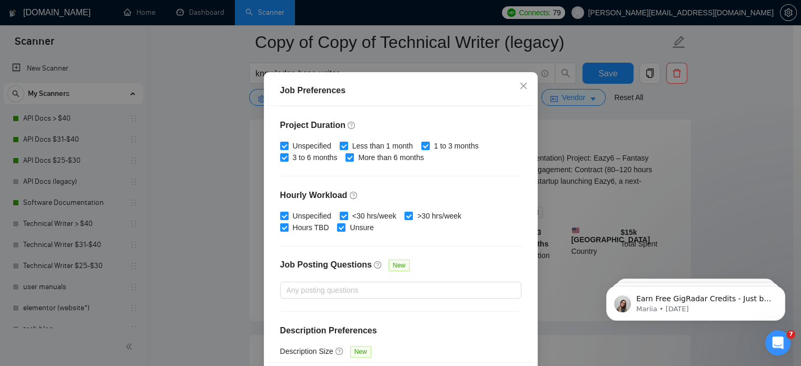
scroll to position [284, 0]
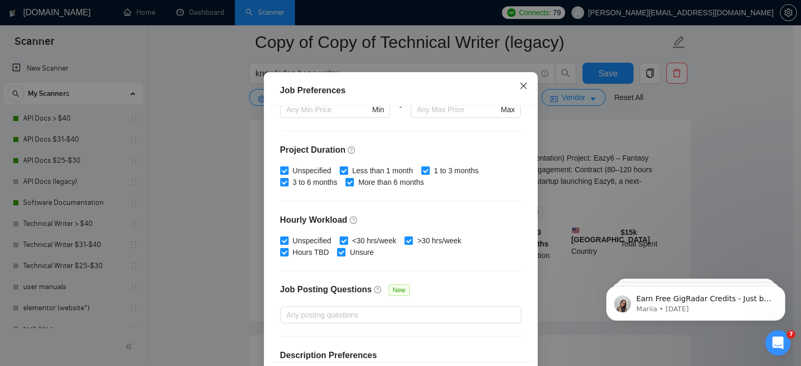
click at [514, 101] on span "Close" at bounding box center [523, 86] width 28 height 28
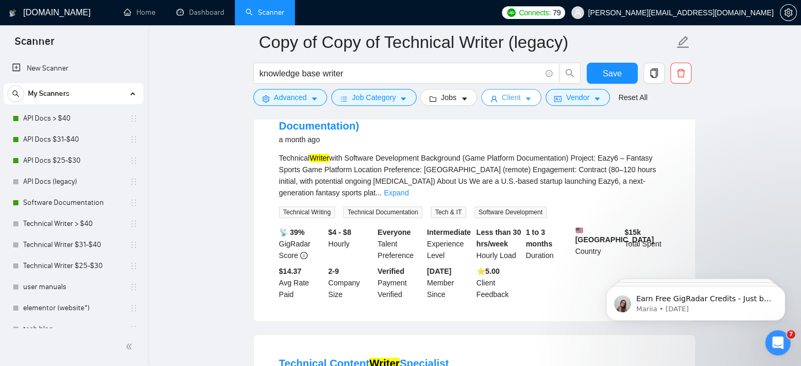
click at [510, 97] on span "Client" at bounding box center [511, 98] width 19 height 12
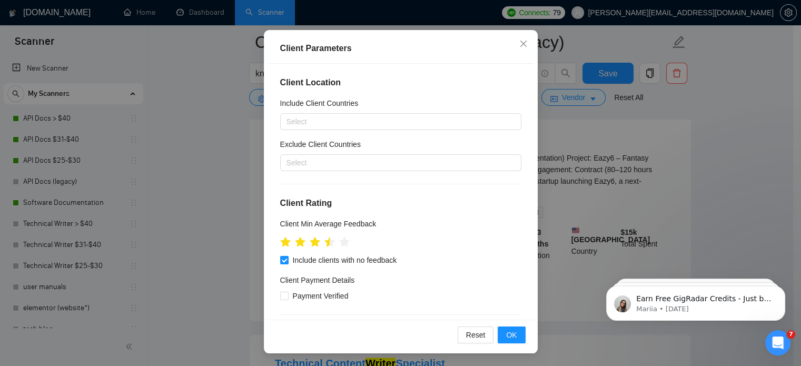
scroll to position [0, 0]
click at [516, 37] on span "Close" at bounding box center [523, 44] width 28 height 28
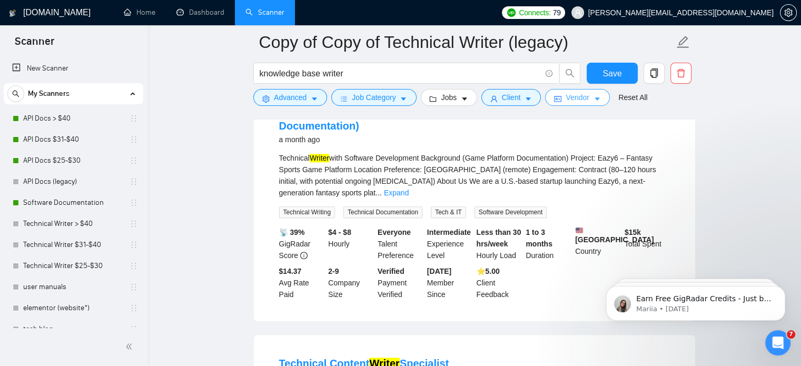
click at [573, 94] on span "Vendor" at bounding box center [576, 98] width 23 height 12
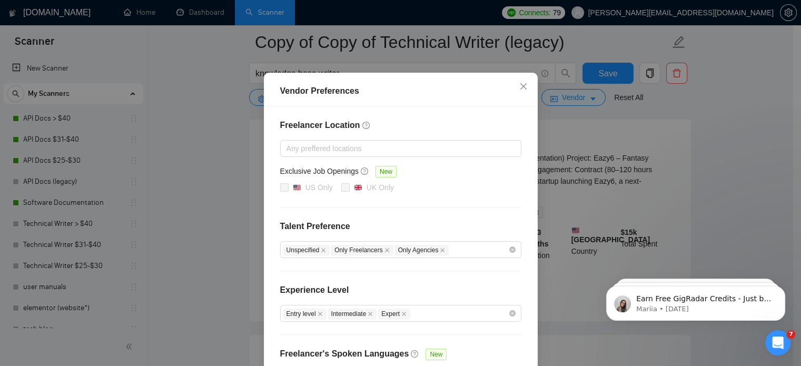
scroll to position [0, 0]
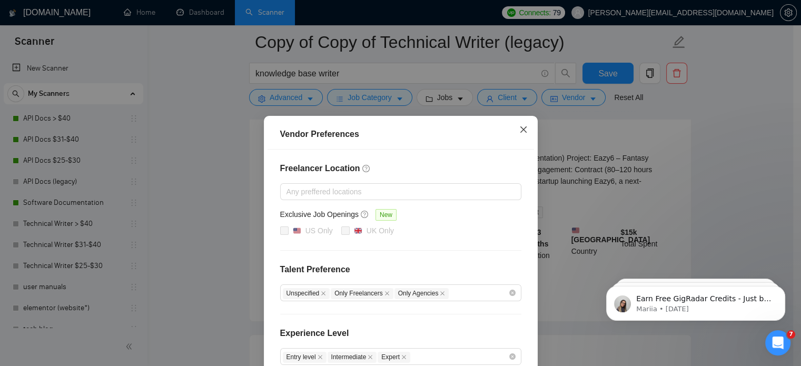
click at [519, 134] on icon "close" at bounding box center [523, 129] width 8 height 8
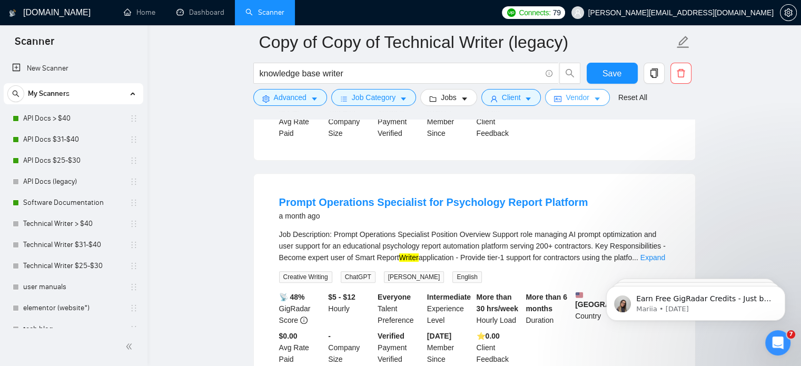
scroll to position [526, 0]
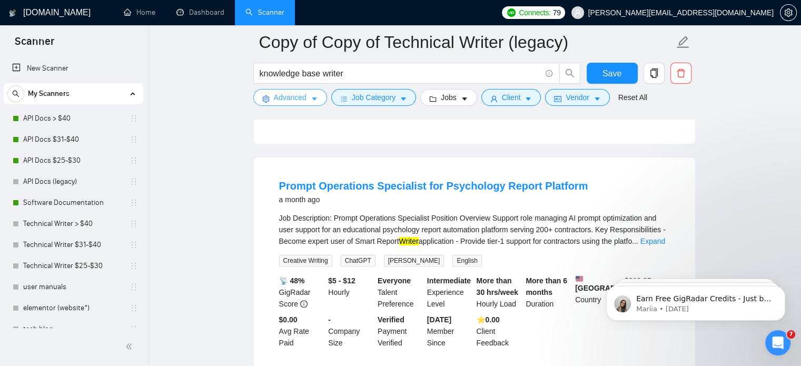
click at [303, 101] on span "Advanced" at bounding box center [290, 98] width 33 height 12
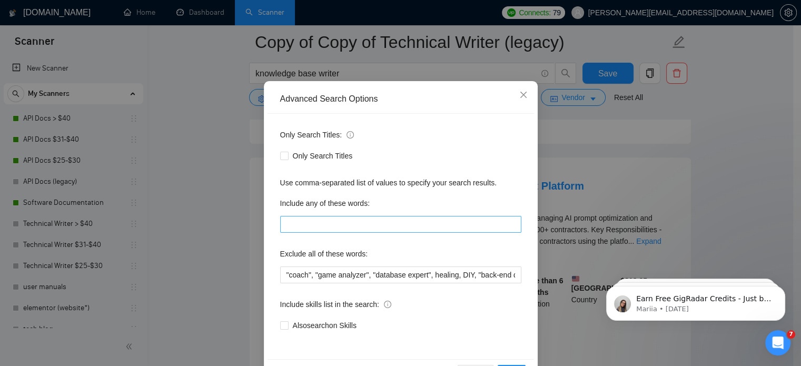
scroll to position [72, 0]
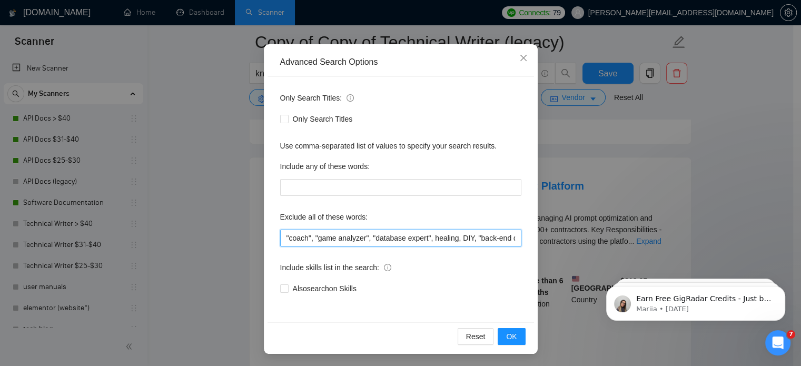
click at [463, 233] on input ""coach", "game analyzer", "database expert", healing, DIY, "back-end developer"…" at bounding box center [400, 238] width 241 height 17
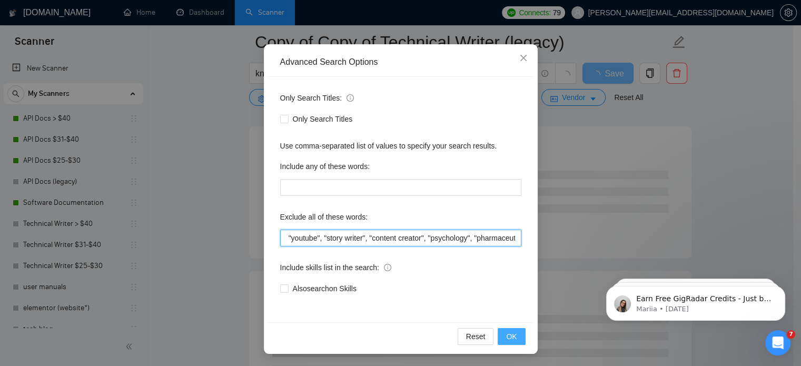
type input ""coach", "game analyzer", "database expert", healing, DIY, "back-end developer"…"
click at [515, 334] on button "OK" at bounding box center [511, 336] width 27 height 17
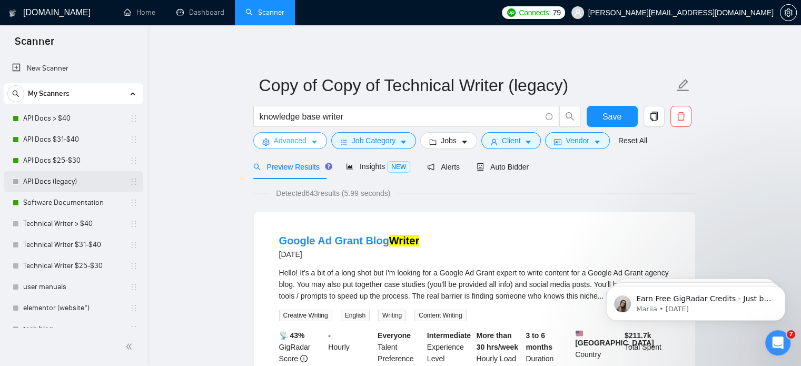
scroll to position [117, 0]
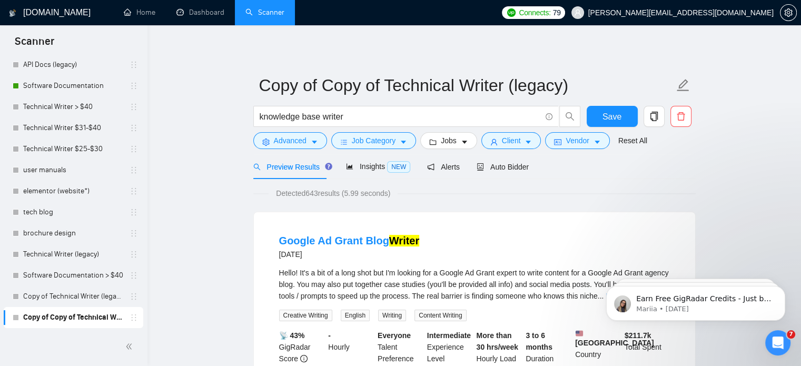
drag, startPoint x: 74, startPoint y: 296, endPoint x: 487, endPoint y: 50, distance: 481.2
click at [74, 296] on link "Copy of Technical Writer (legacy)" at bounding box center [73, 296] width 100 height 21
click at [609, 122] on span "Save" at bounding box center [611, 116] width 19 height 13
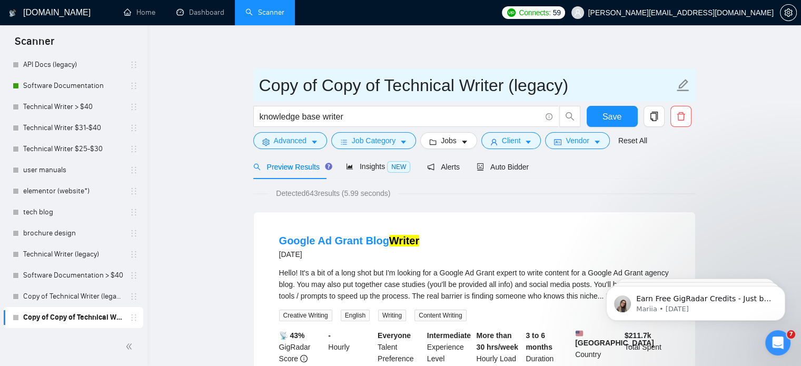
click at [405, 86] on input "Copy of Copy of Technical Writer (legacy)" at bounding box center [466, 85] width 415 height 26
drag, startPoint x: 385, startPoint y: 87, endPoint x: 232, endPoint y: 90, distance: 153.8
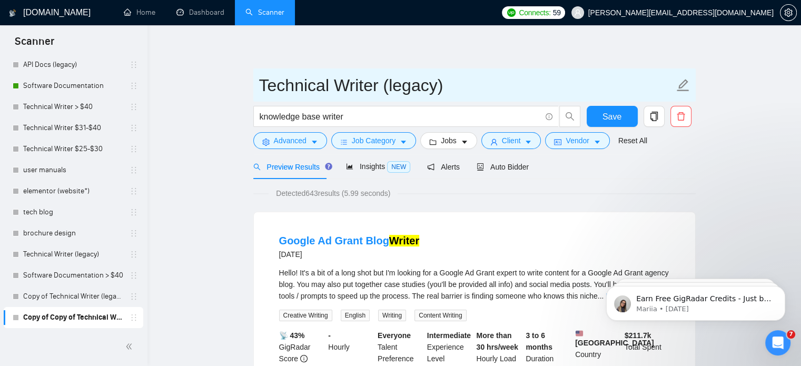
drag, startPoint x: 386, startPoint y: 81, endPoint x: 305, endPoint y: 32, distance: 94.7
click at [509, 91] on input "Technical Writer (legacy)" at bounding box center [466, 85] width 415 height 26
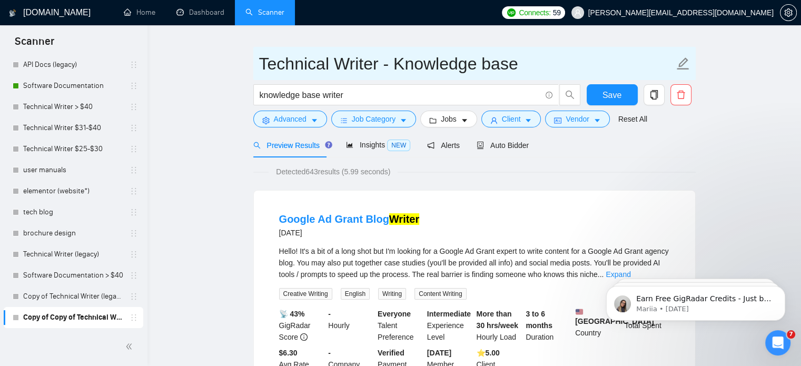
scroll to position [0, 0]
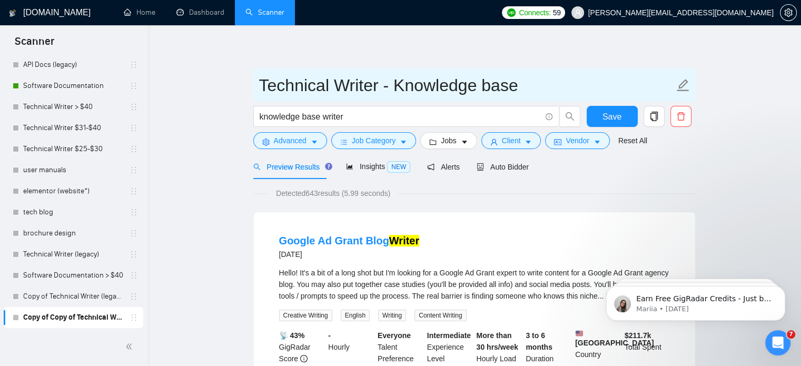
type input "Technical Writer - Knowledge base"
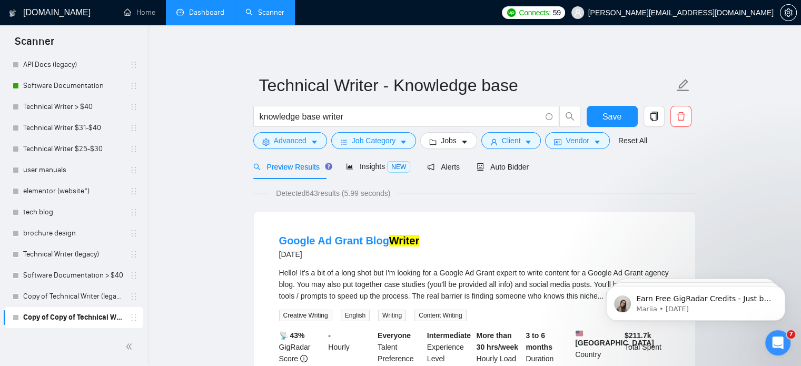
click at [187, 12] on link "Dashboard" at bounding box center [200, 12] width 48 height 9
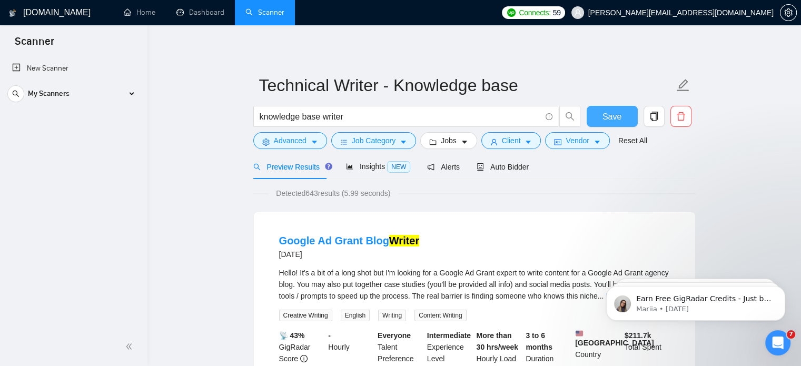
click at [605, 112] on span "Save" at bounding box center [611, 116] width 19 height 13
click at [96, 86] on div "My Scanners" at bounding box center [73, 93] width 132 height 21
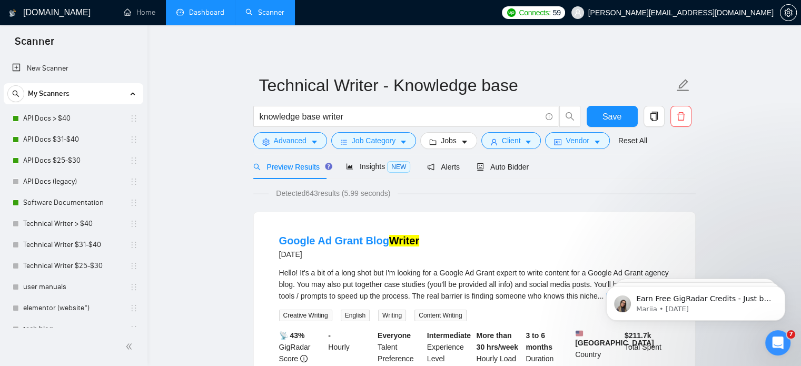
click at [176, 17] on link "Dashboard" at bounding box center [200, 12] width 48 height 9
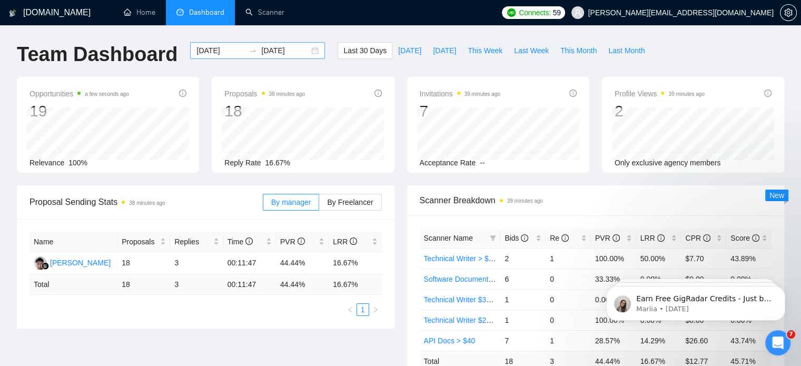
click at [303, 52] on div "[DATE] [DATE]" at bounding box center [257, 50] width 135 height 17
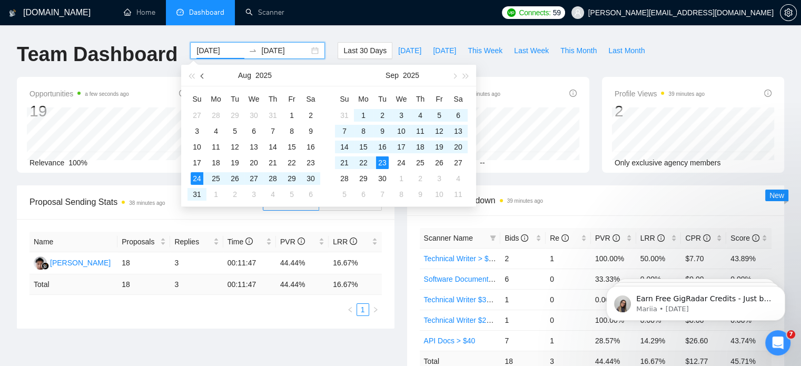
click at [202, 73] on span "button" at bounding box center [203, 75] width 5 height 5
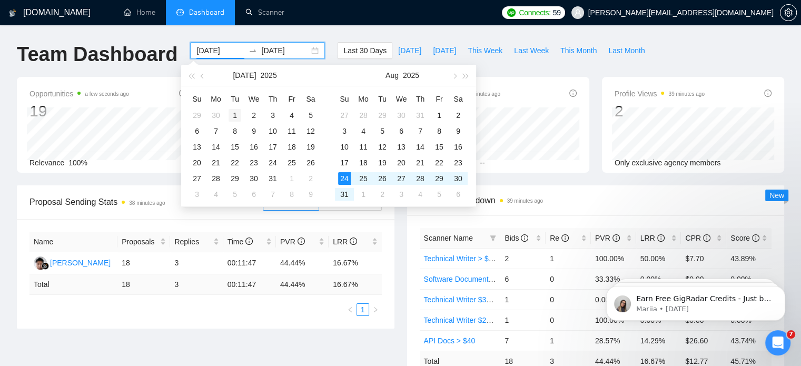
type input "[DATE]"
click at [234, 114] on div "1" at bounding box center [234, 115] width 13 height 13
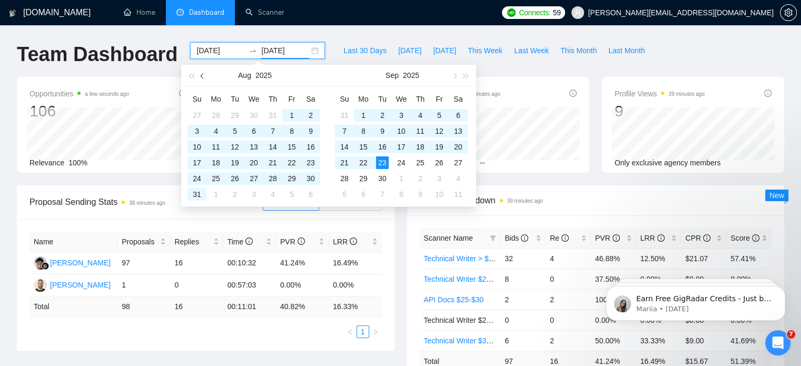
click at [201, 80] on button "button" at bounding box center [203, 75] width 12 height 21
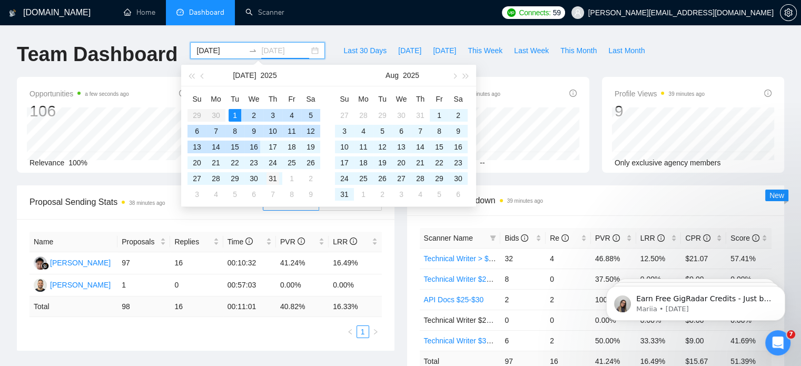
type input "[DATE]"
click at [277, 182] on div "31" at bounding box center [272, 178] width 13 height 13
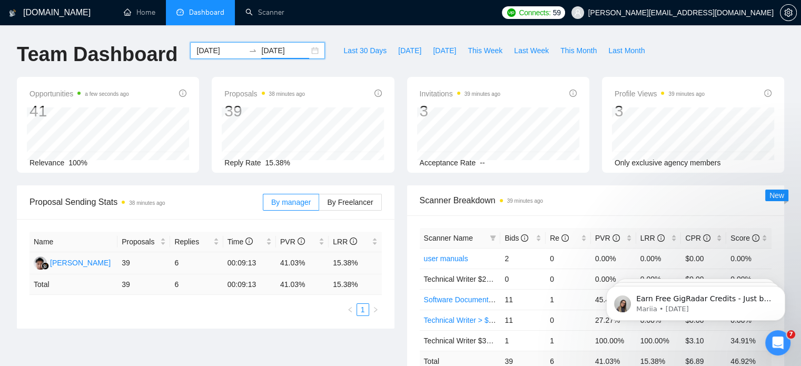
scroll to position [316, 0]
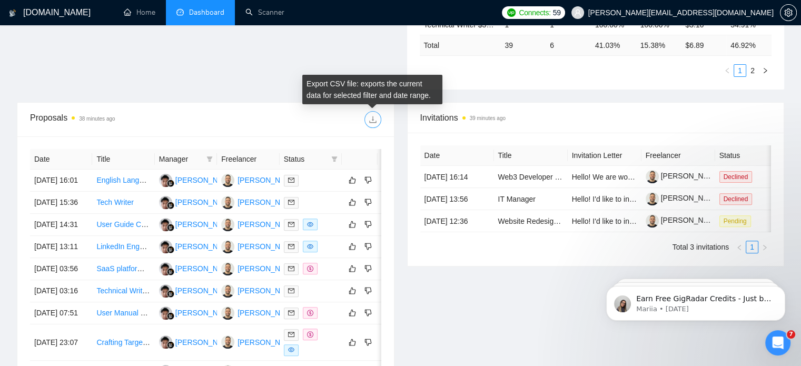
click at [370, 121] on icon "download" at bounding box center [372, 119] width 7 height 7
